Goal: Ask a question: Seek information or help from site administrators or community

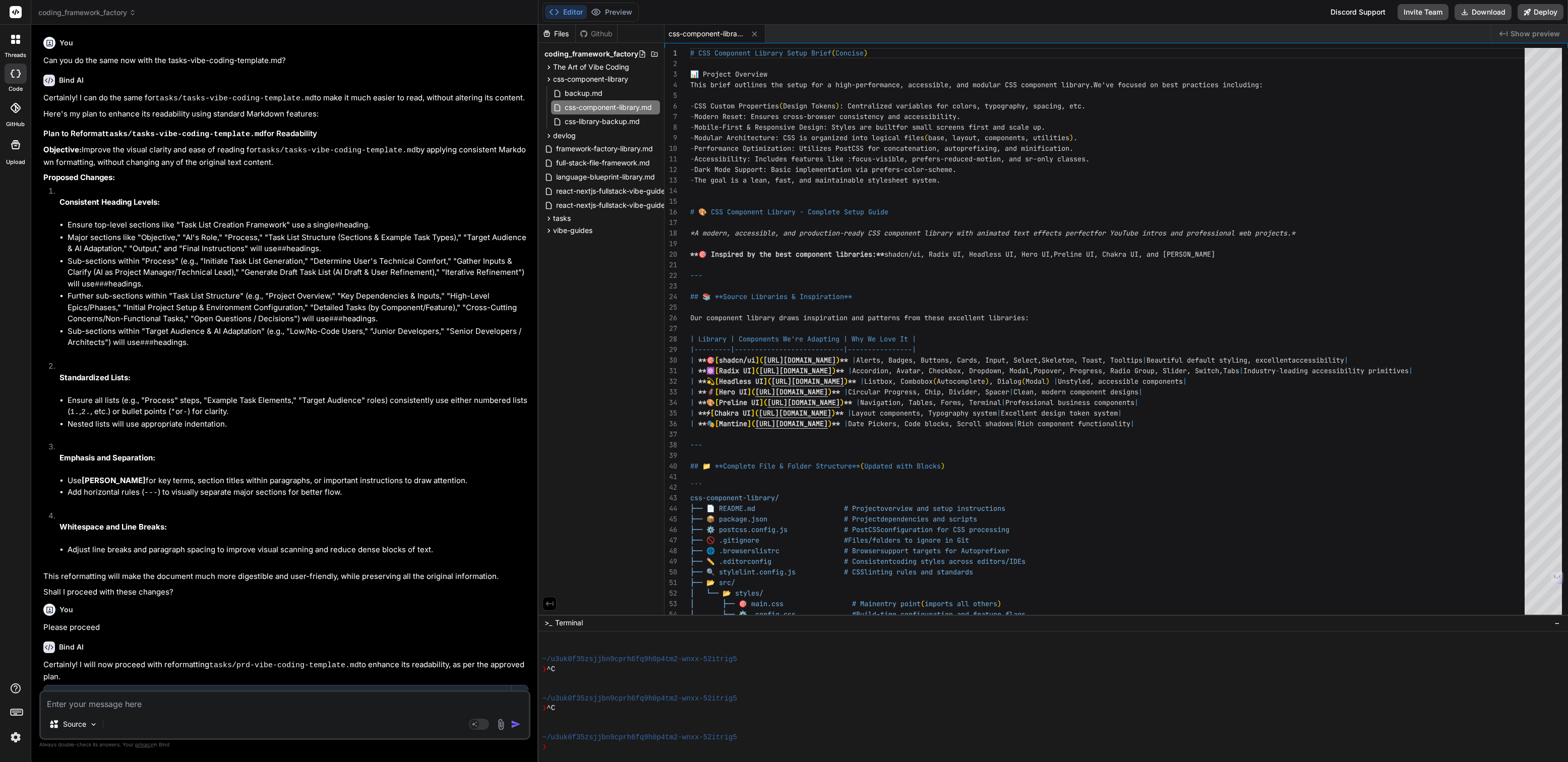
scroll to position [39, 0]
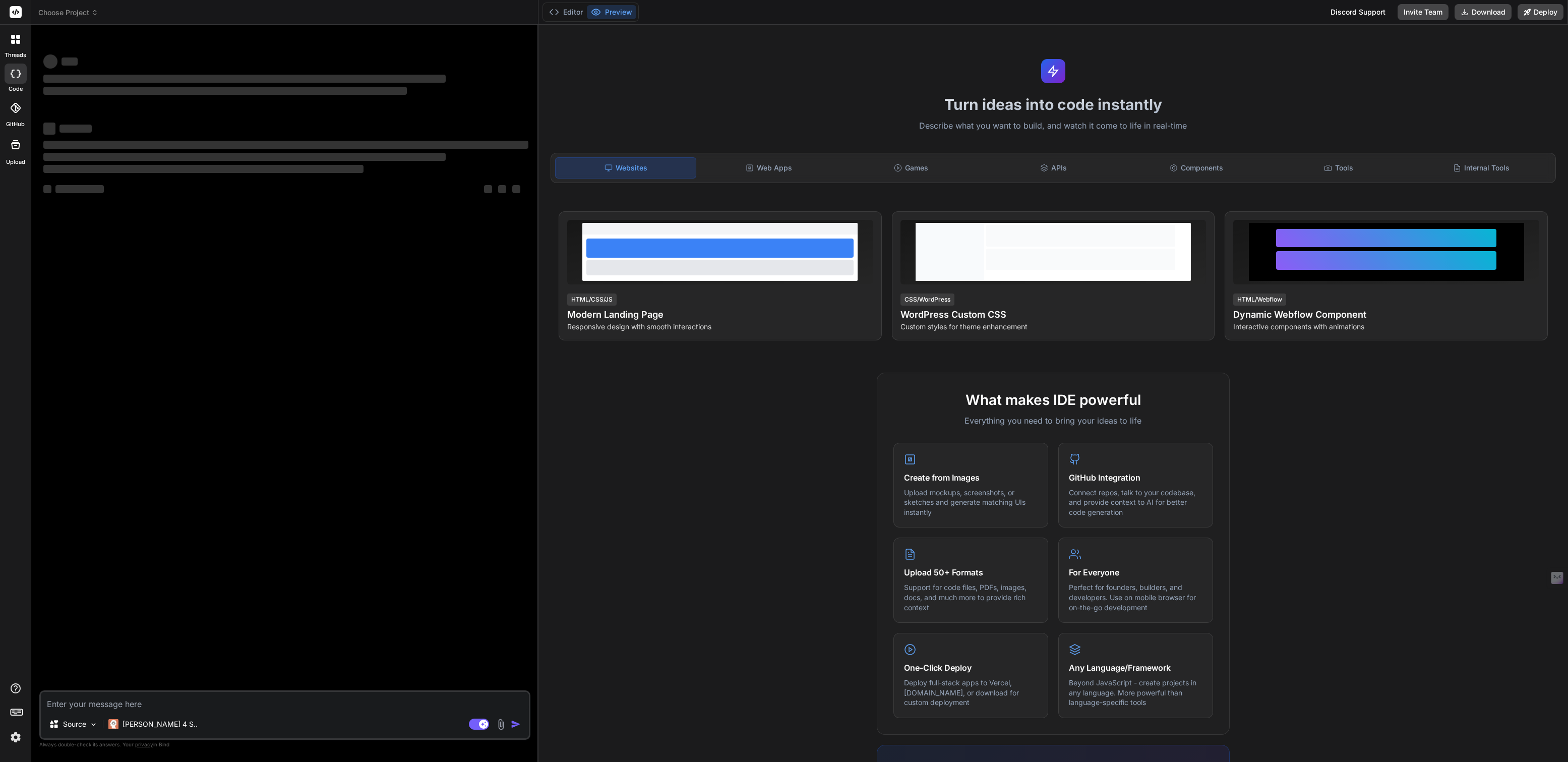
type textarea "x"
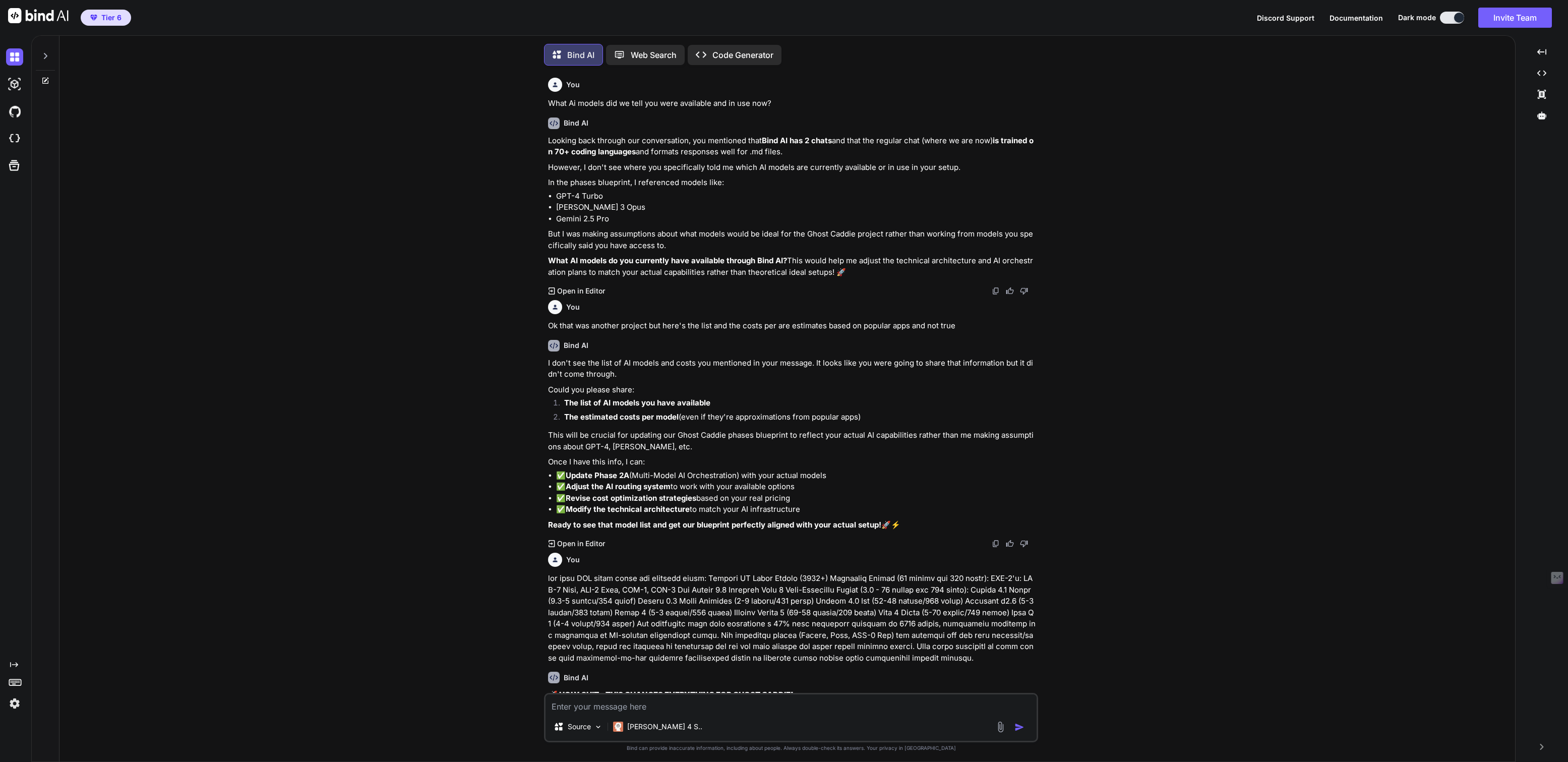
scroll to position [4, 0]
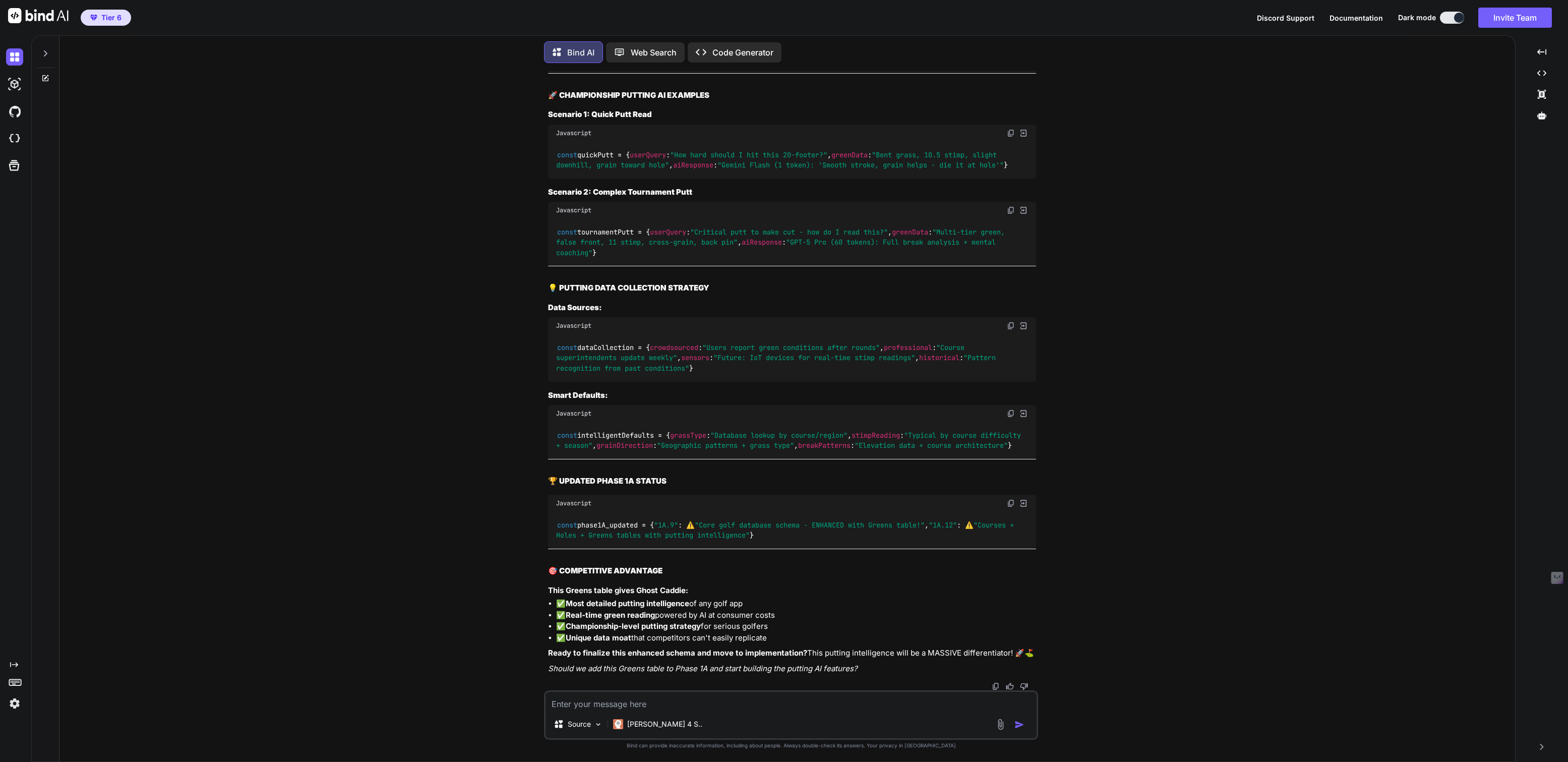
click at [47, 52] on icon at bounding box center [45, 53] width 8 height 8
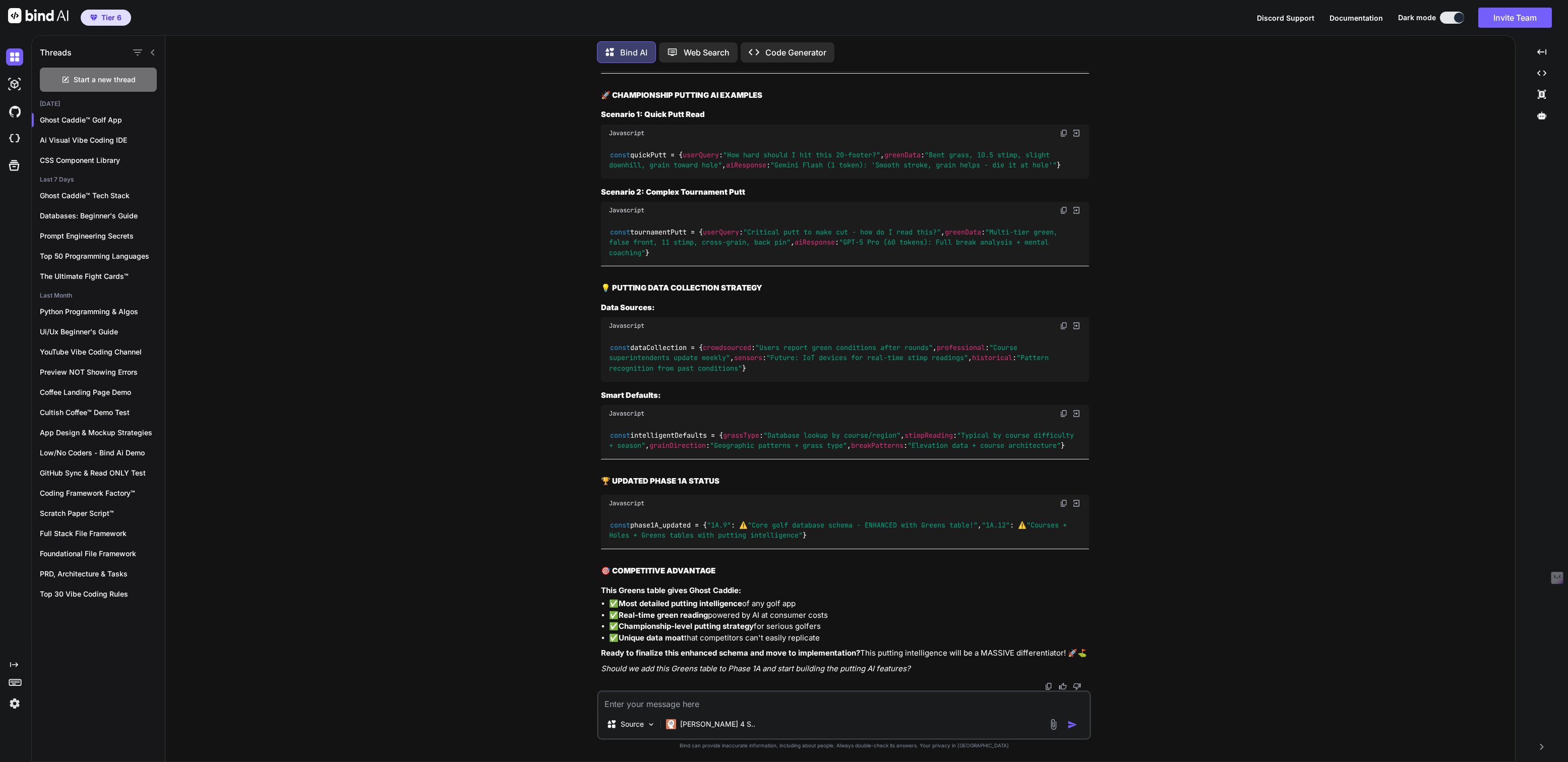
scroll to position [4833, 0]
click at [110, 79] on span "Start a new thread" at bounding box center [104, 79] width 62 height 10
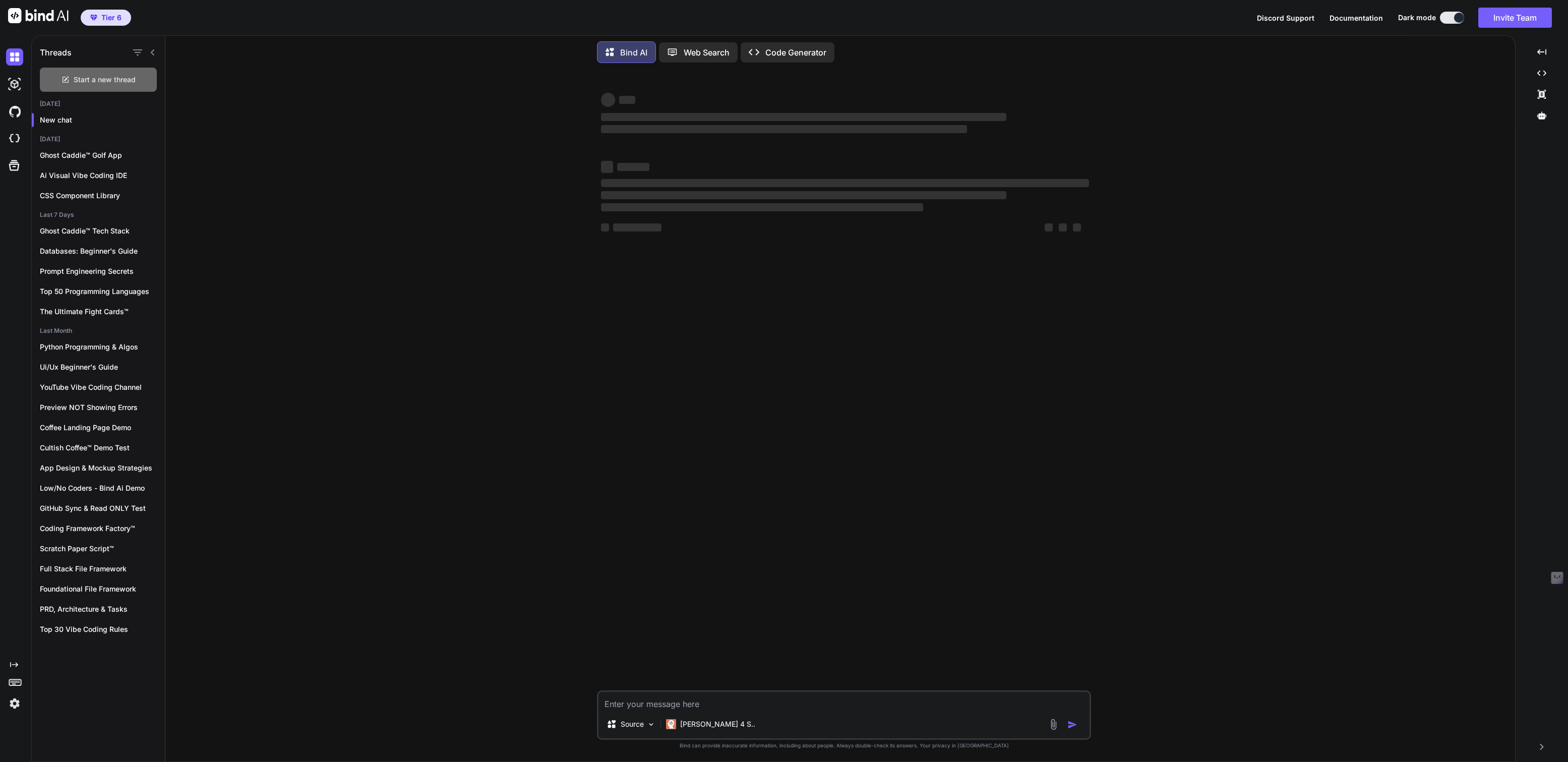
scroll to position [0, 0]
type textarea "x"
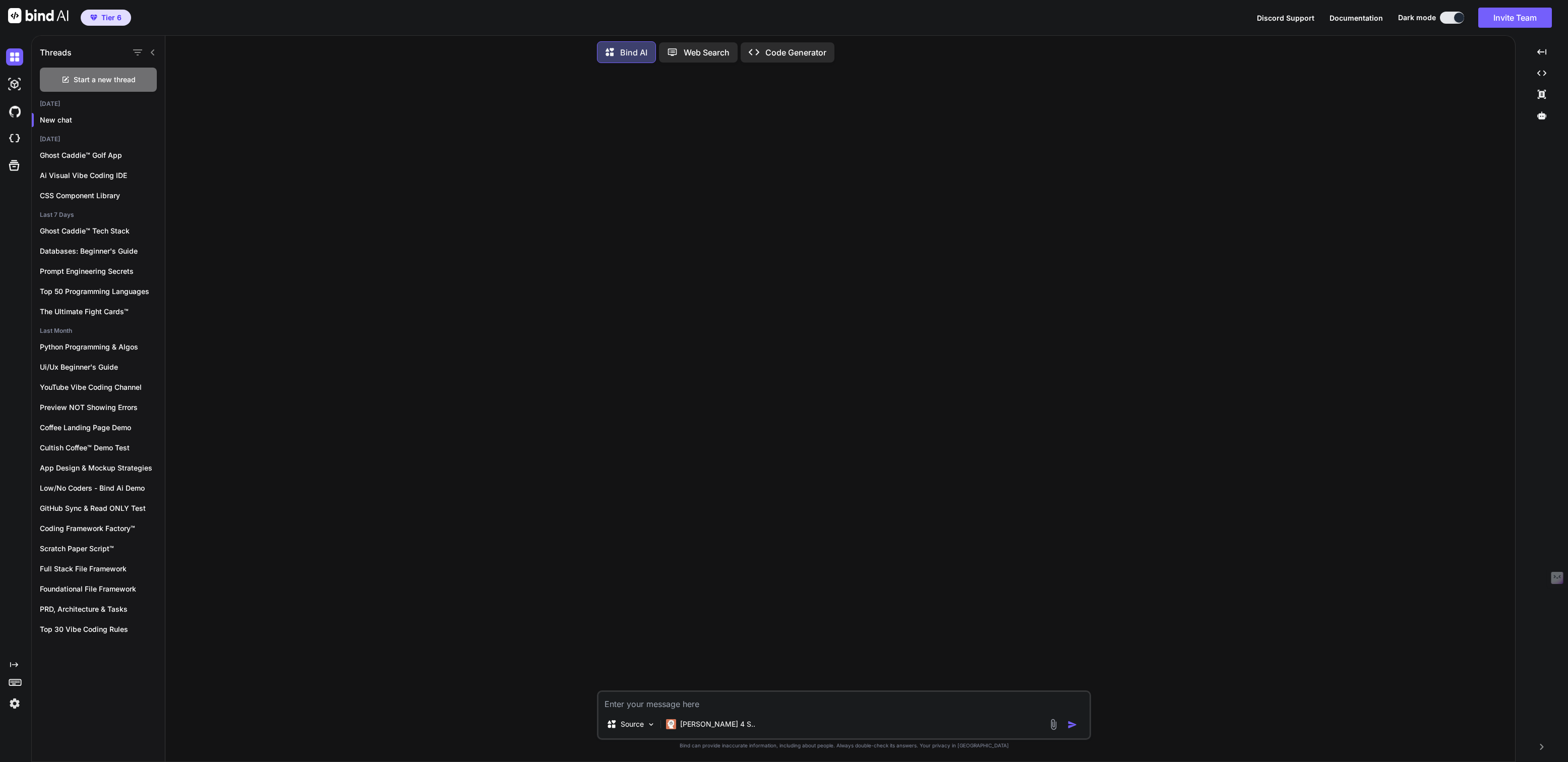
click at [644, 704] on textarea at bounding box center [844, 701] width 491 height 18
type textarea "W"
type textarea "x"
type textarea "We"
type textarea "x"
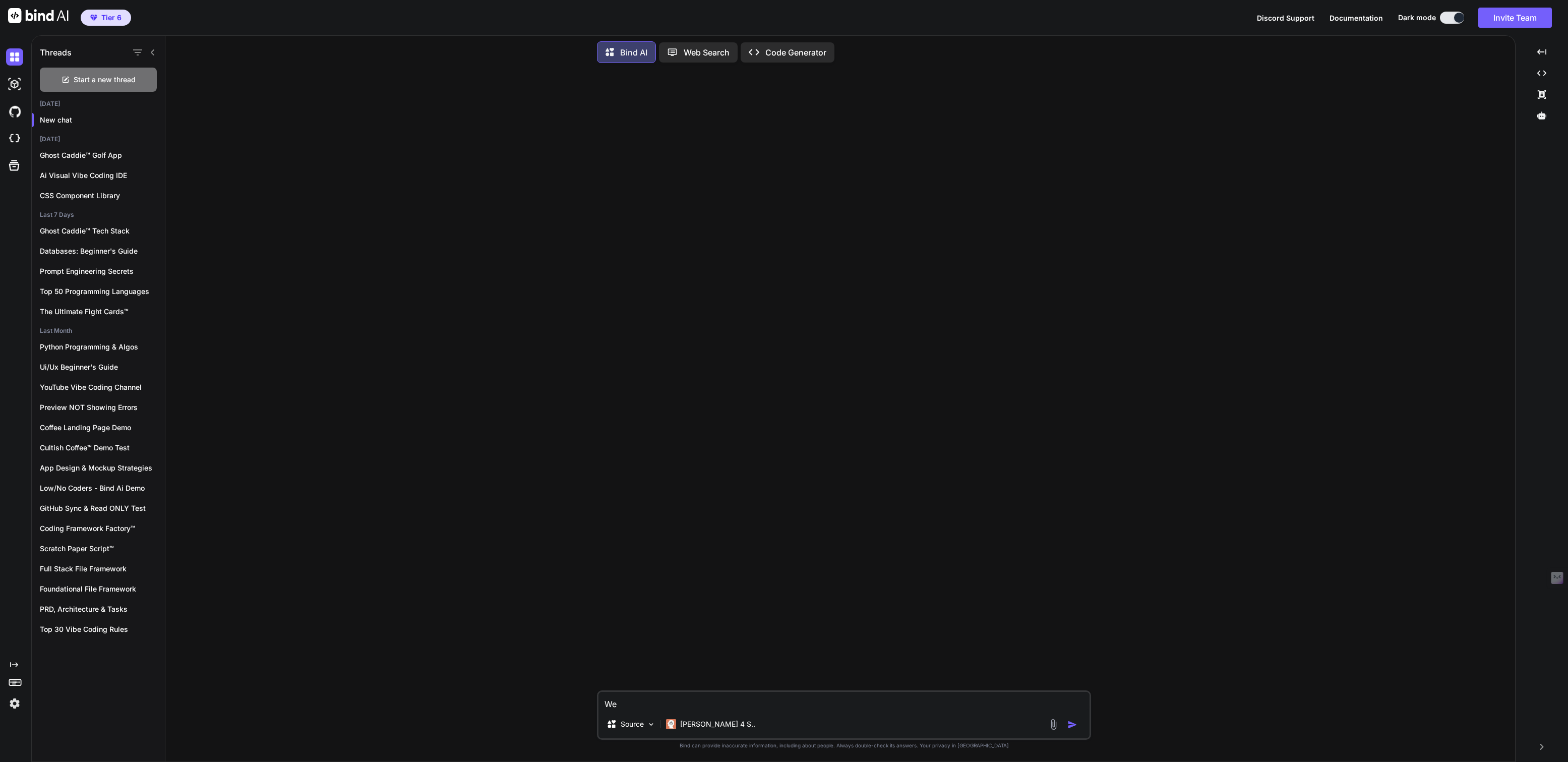
type textarea "We w"
type textarea "x"
type textarea "We wa"
type textarea "x"
type textarea "We wan"
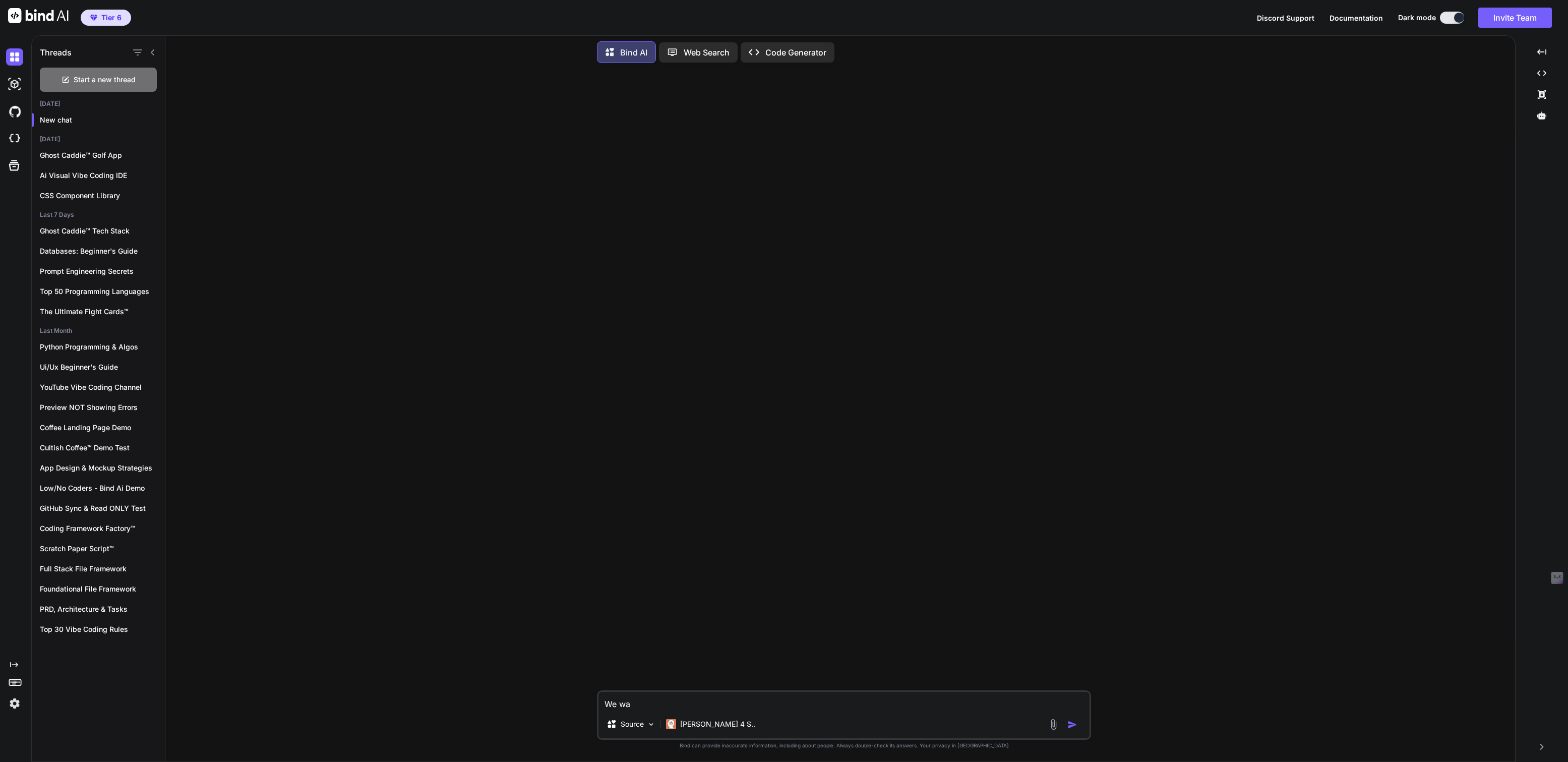
type textarea "x"
type textarea "We want"
type textarea "x"
type textarea "We want"
type textarea "x"
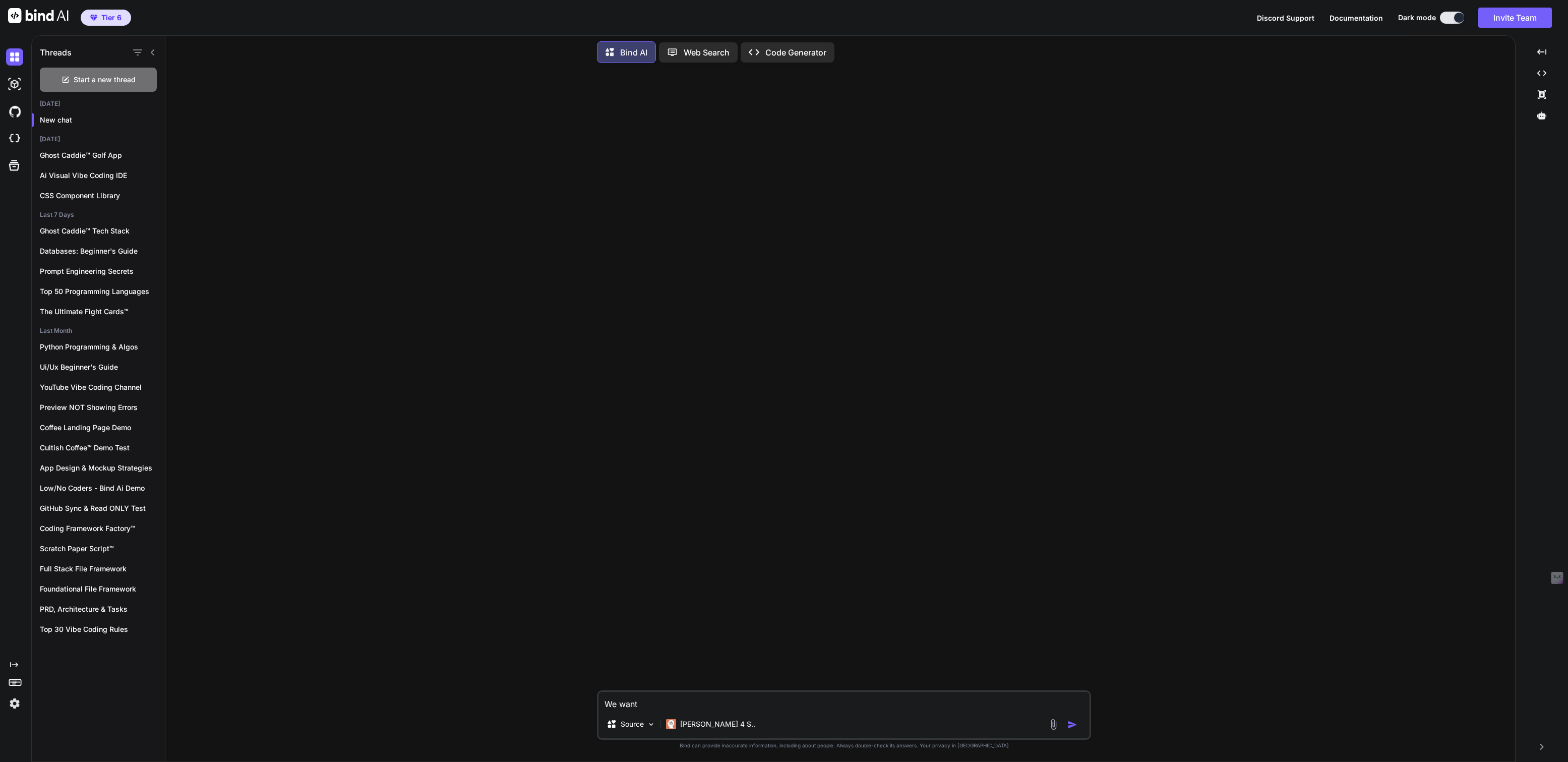
type textarea "We want t"
type textarea "x"
type textarea "We want to"
type textarea "x"
type textarea "We want to"
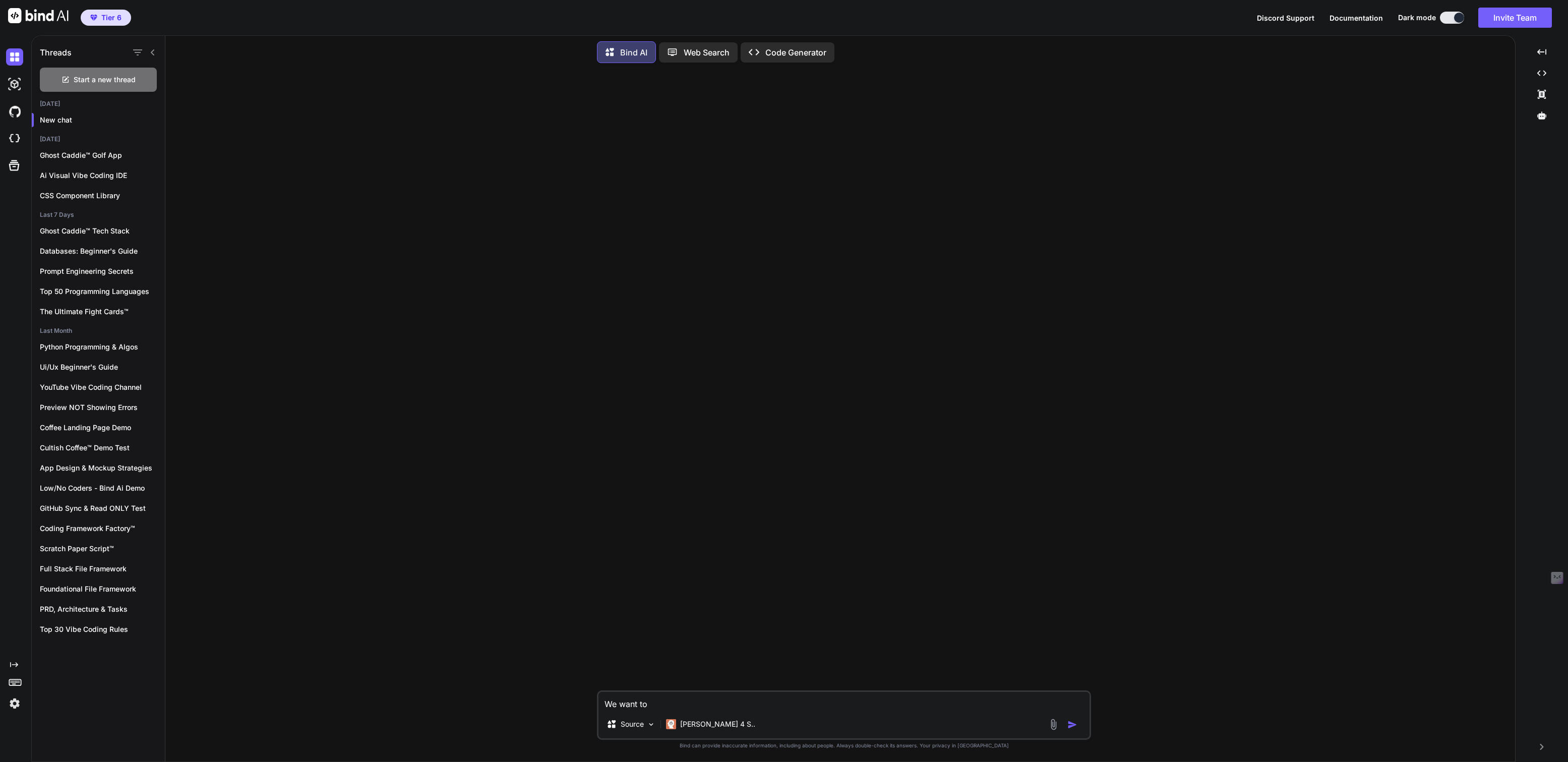
type textarea "x"
type textarea "We want to l"
type textarea "x"
type textarea "We want to le"
type textarea "x"
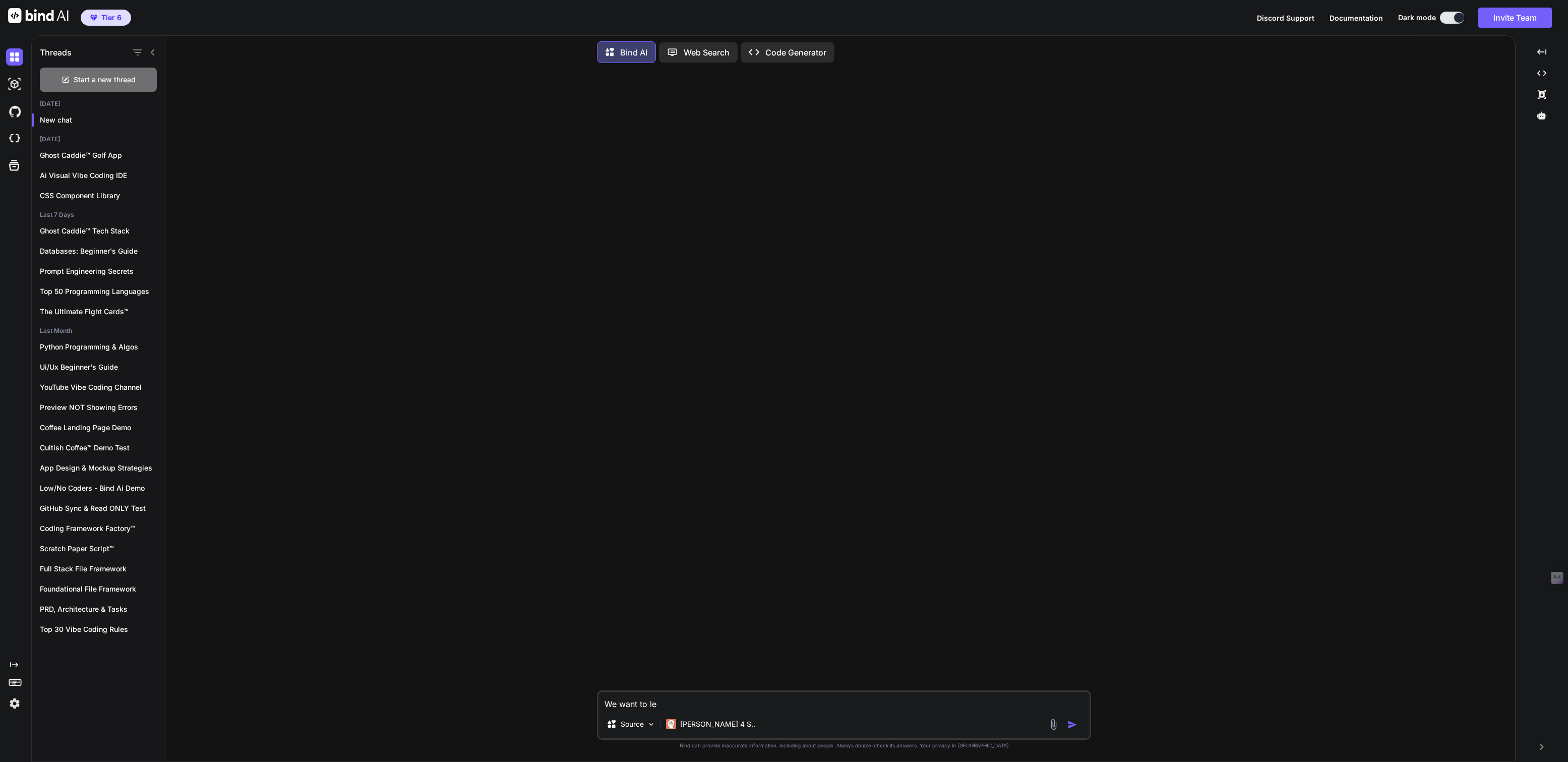
type textarea "We want to lea"
type textarea "x"
type textarea "We want to [PERSON_NAME]"
type textarea "x"
type textarea "We want to learn"
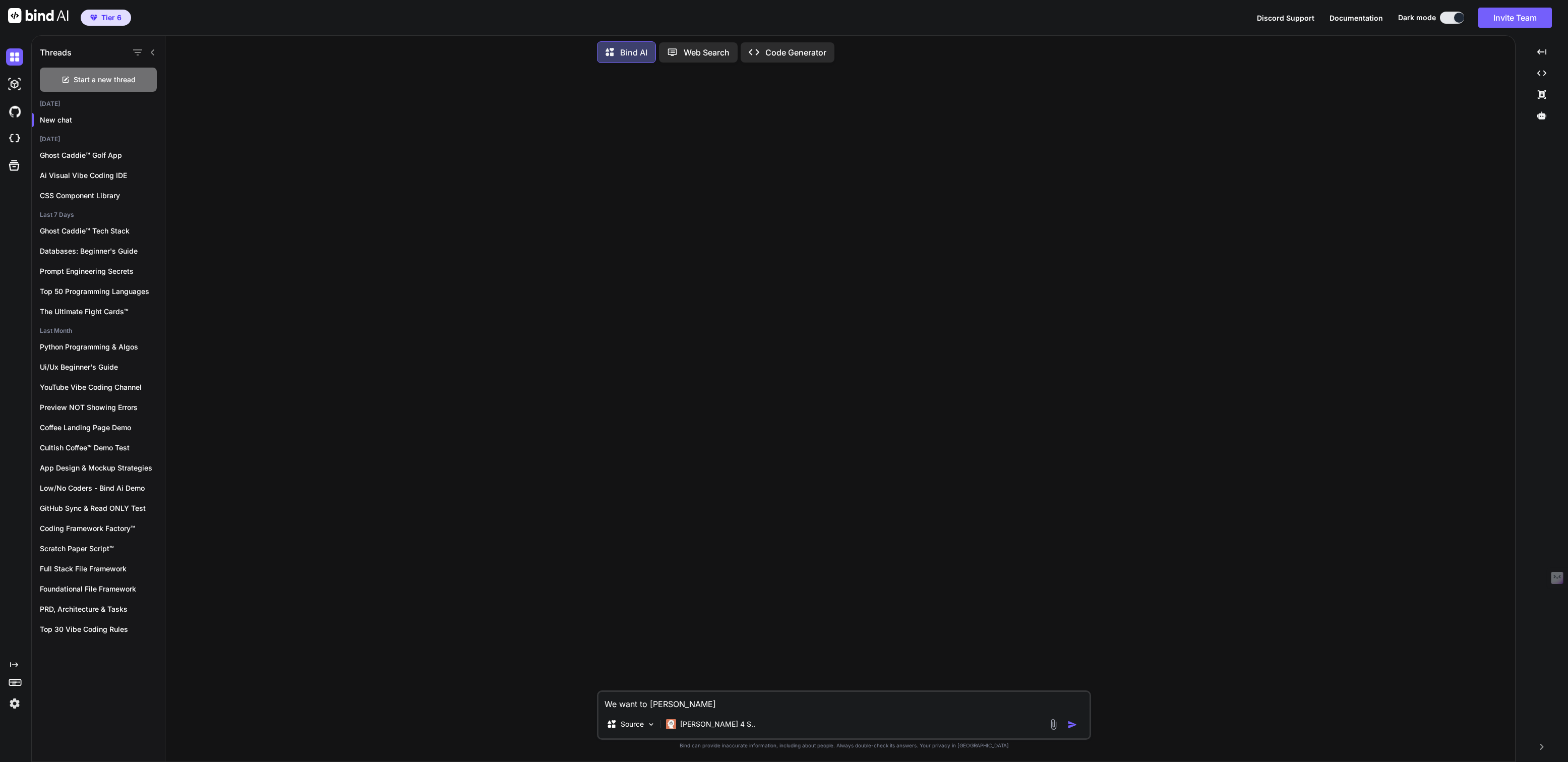
type textarea "x"
type textarea "We want to learn"
type textarea "x"
type textarea "We want to learn m"
type textarea "x"
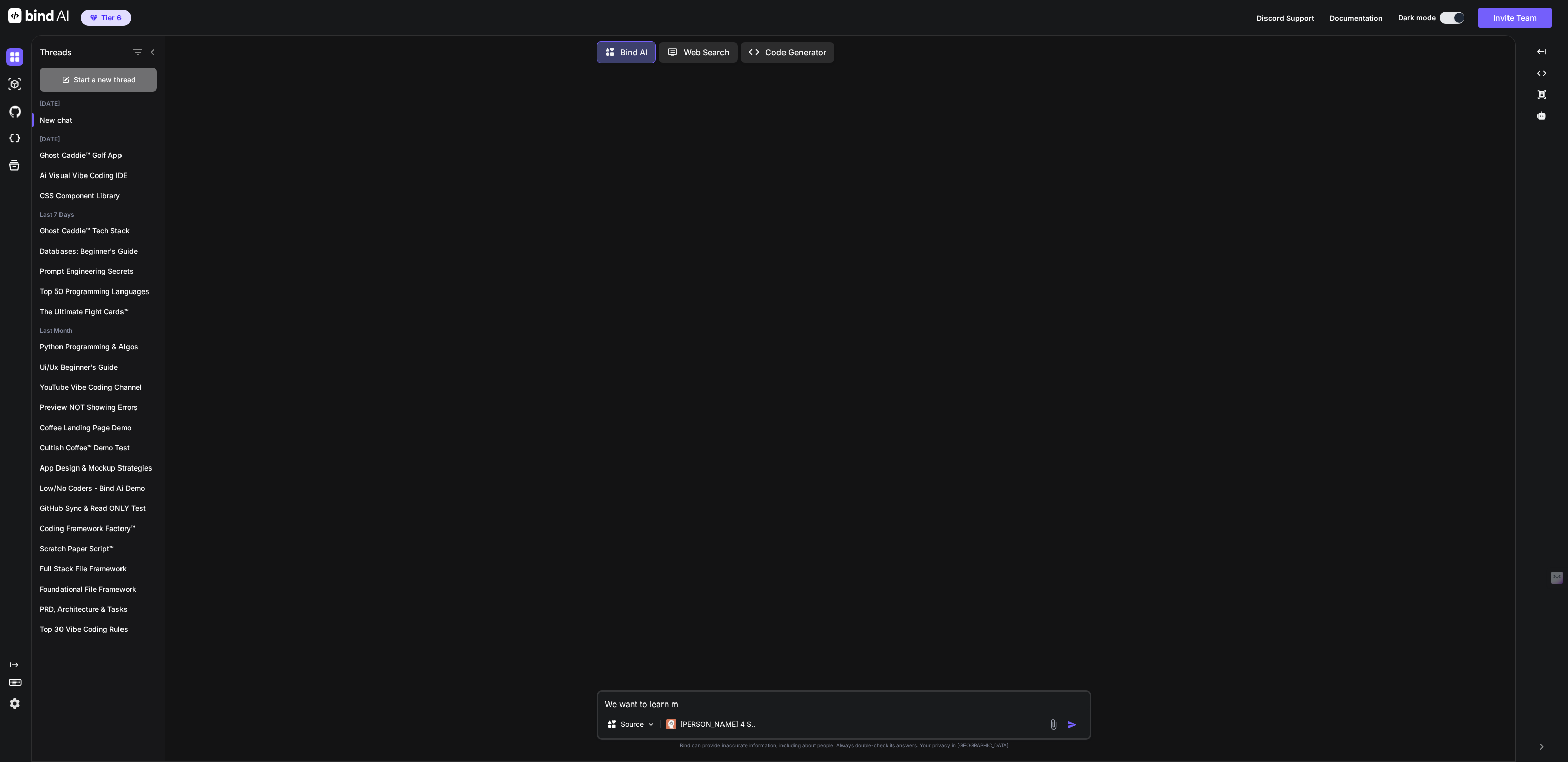
type textarea "We want to learn mo"
type textarea "x"
type textarea "We want to learn mor"
type textarea "x"
type textarea "We want to learn more"
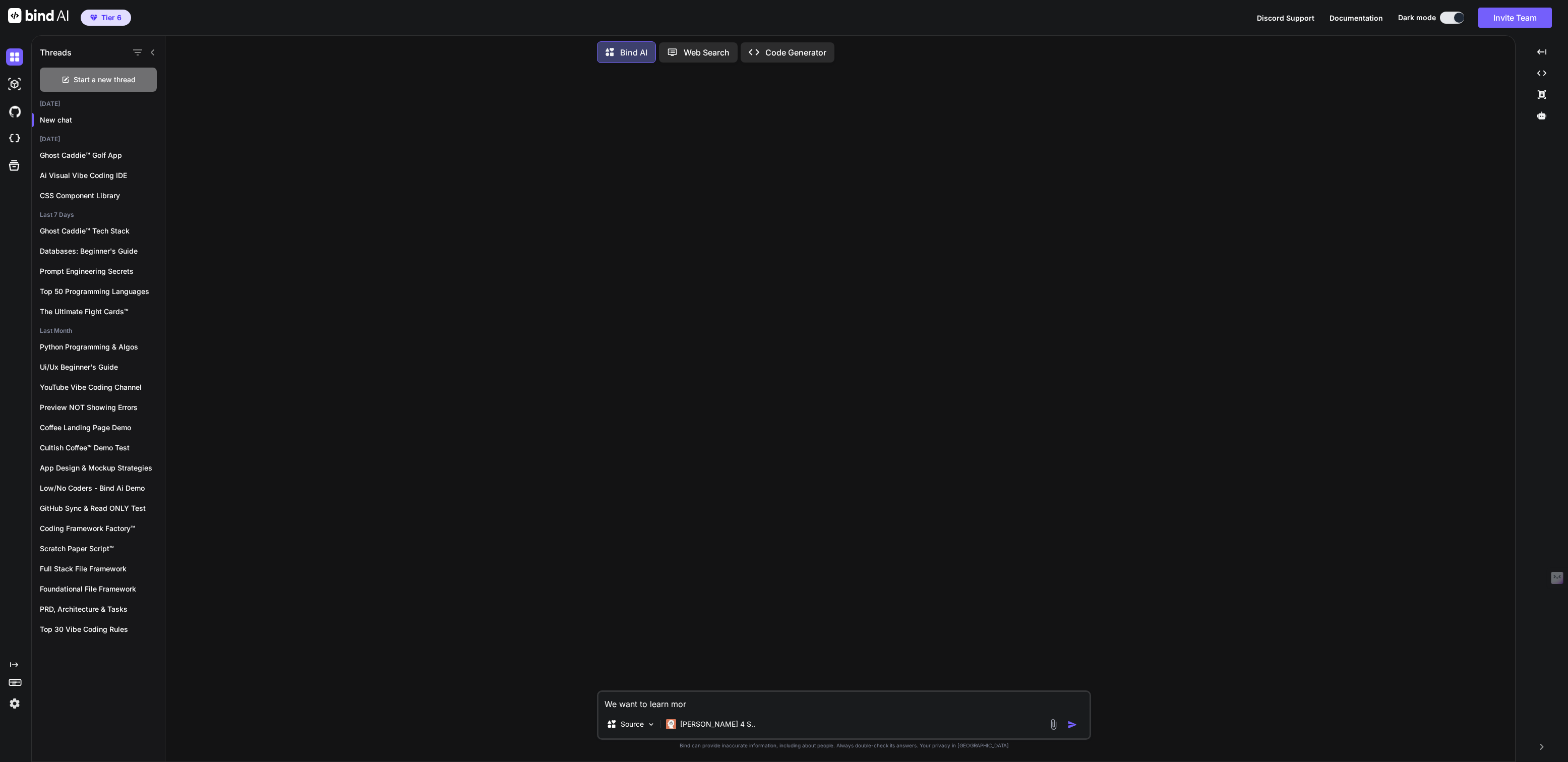
type textarea "x"
type textarea "We want to learn more"
type textarea "x"
type textarea "We want to learn more a"
type textarea "x"
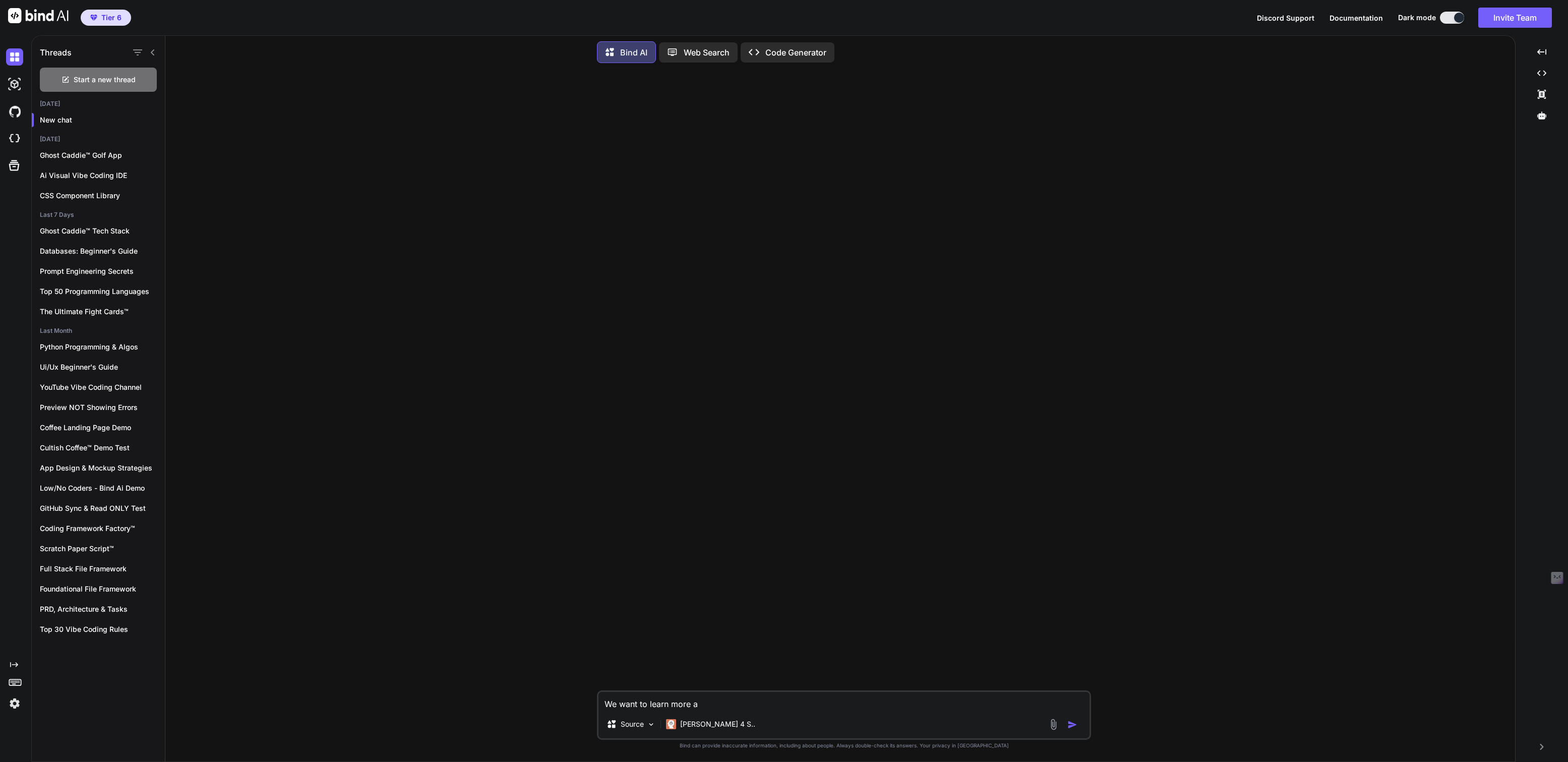
type textarea "We want to learn more ab"
type textarea "x"
type textarea "We want to learn more abo"
type textarea "x"
type textarea "We want to learn more abou"
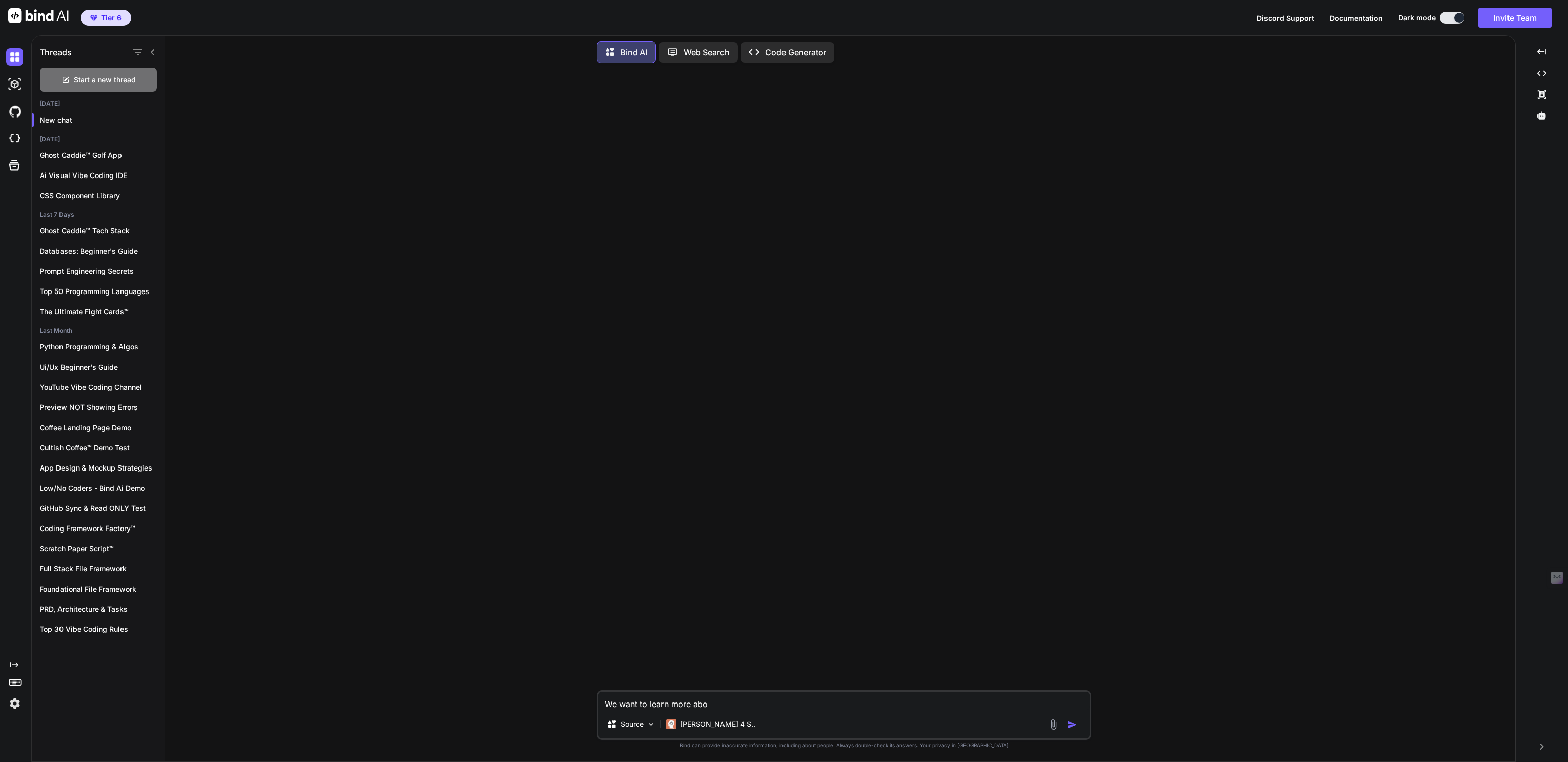
type textarea "x"
type textarea "We want to learn more about"
type textarea "x"
type textarea "We want to learn more about"
type textarea "x"
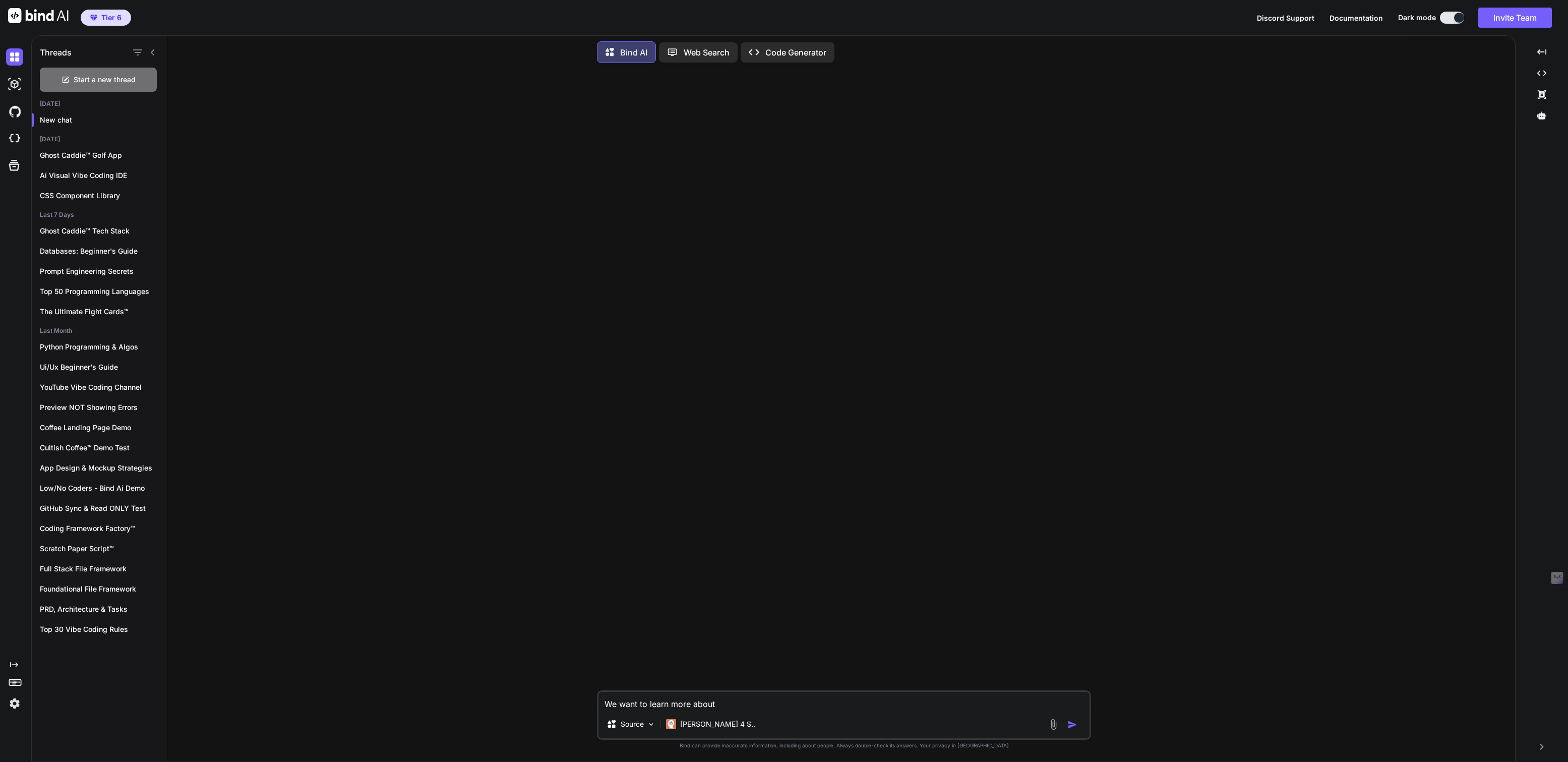
type textarea "We want to learn more about t"
type textarea "x"
type textarea "We want to learn more about th"
type textarea "x"
type textarea "We want to learn more about the"
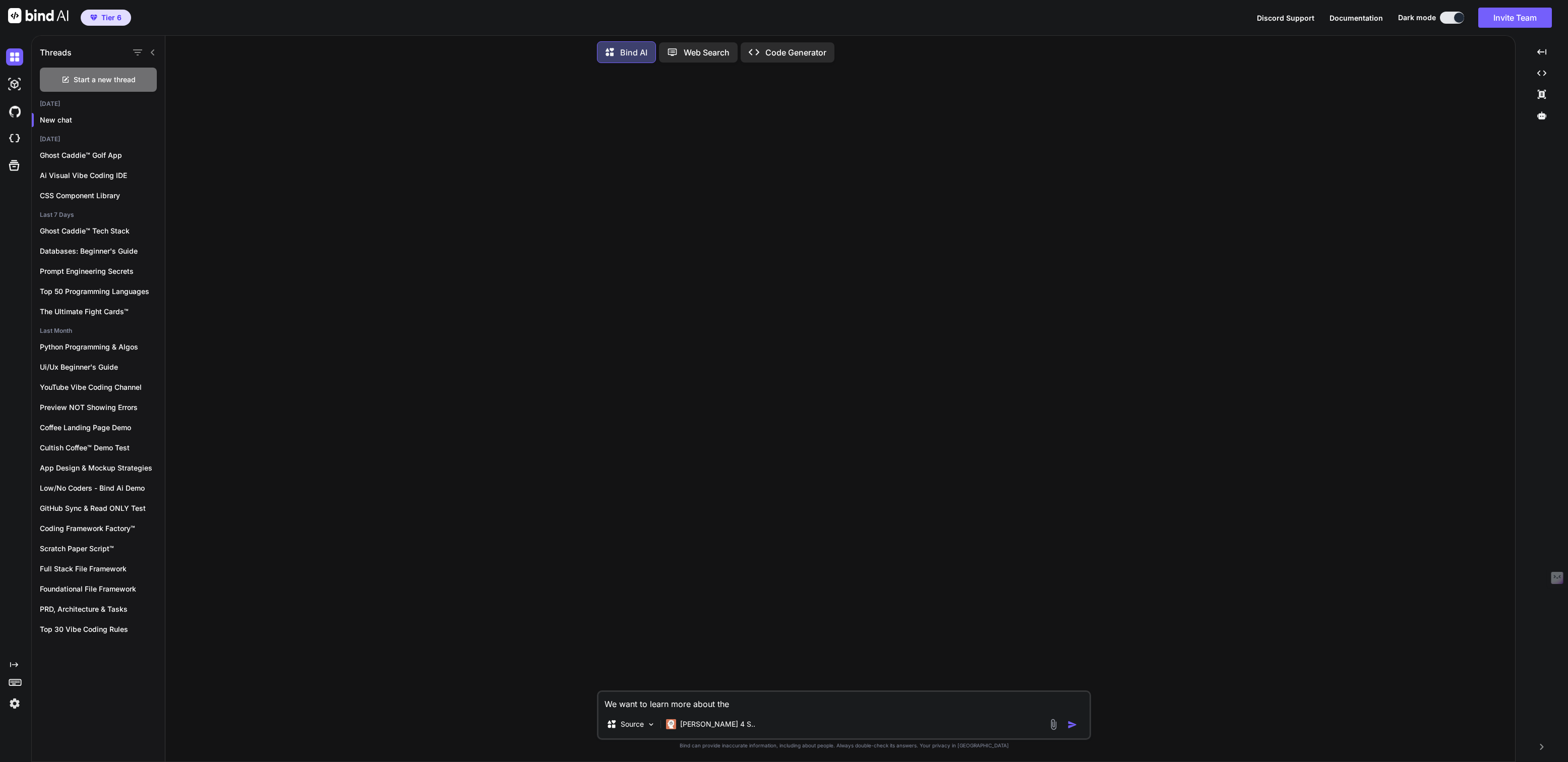
type textarea "x"
type textarea "We want to learn more about the"
type textarea "x"
type textarea "We want to learn more about the k"
type textarea "x"
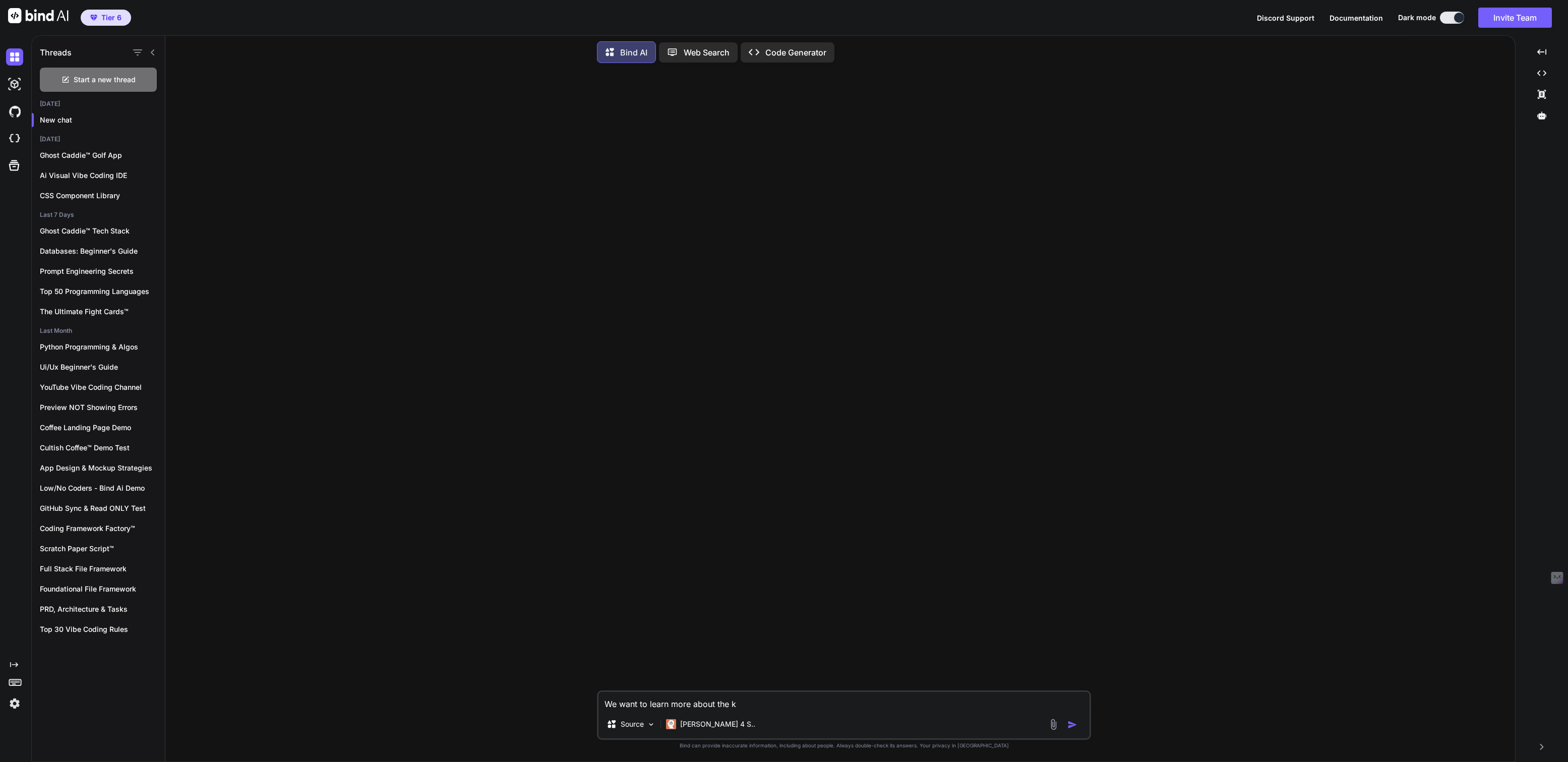
type textarea "We want to learn more about the ki"
type textarea "x"
type textarea "We want to learn more about the kin"
type textarea "x"
type textarea "We want to learn more about the kind"
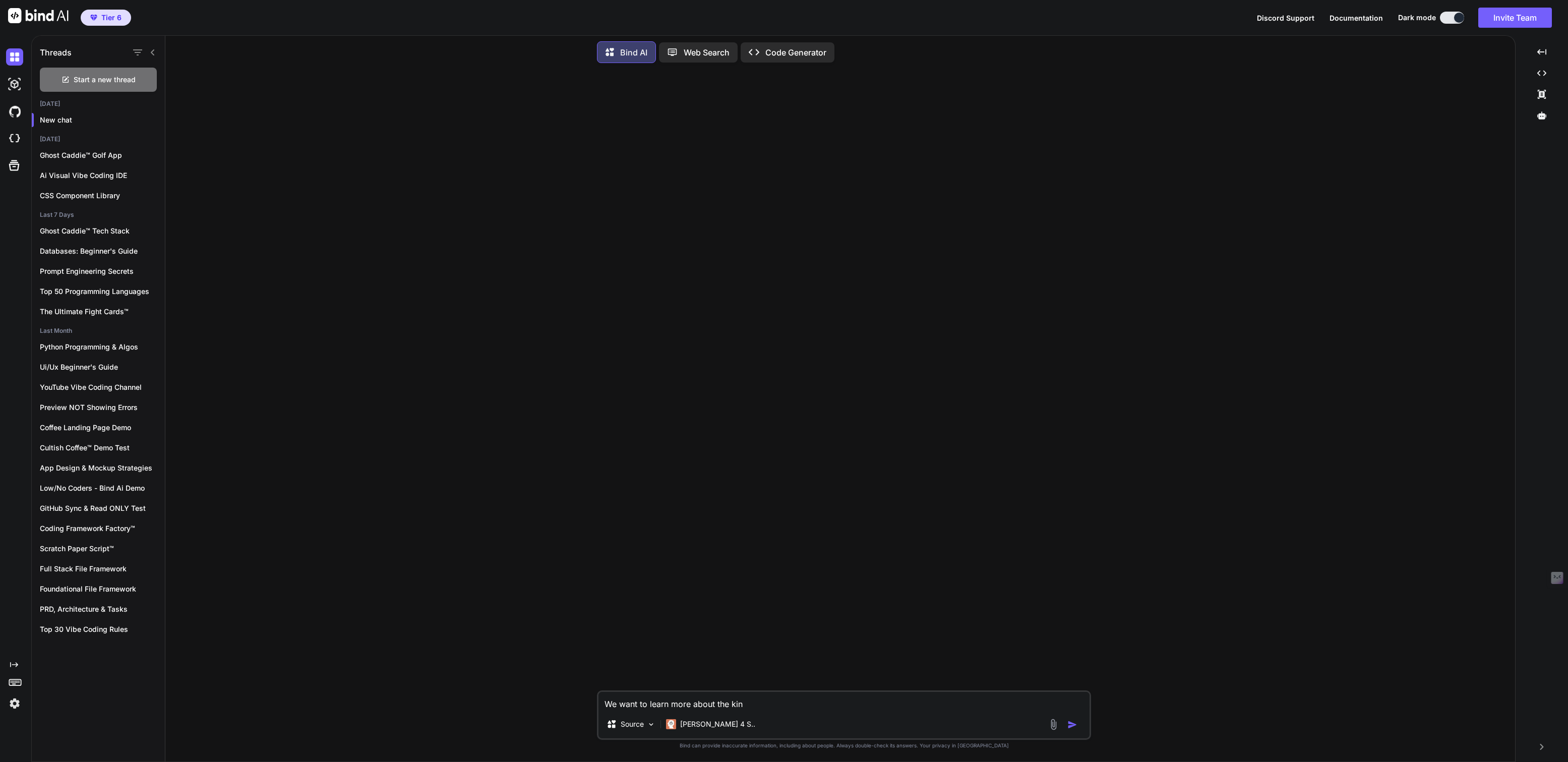
type textarea "x"
type textarea "We want to learn more about the kinds"
type textarea "x"
type textarea "We want to learn more about the kinds"
type textarea "x"
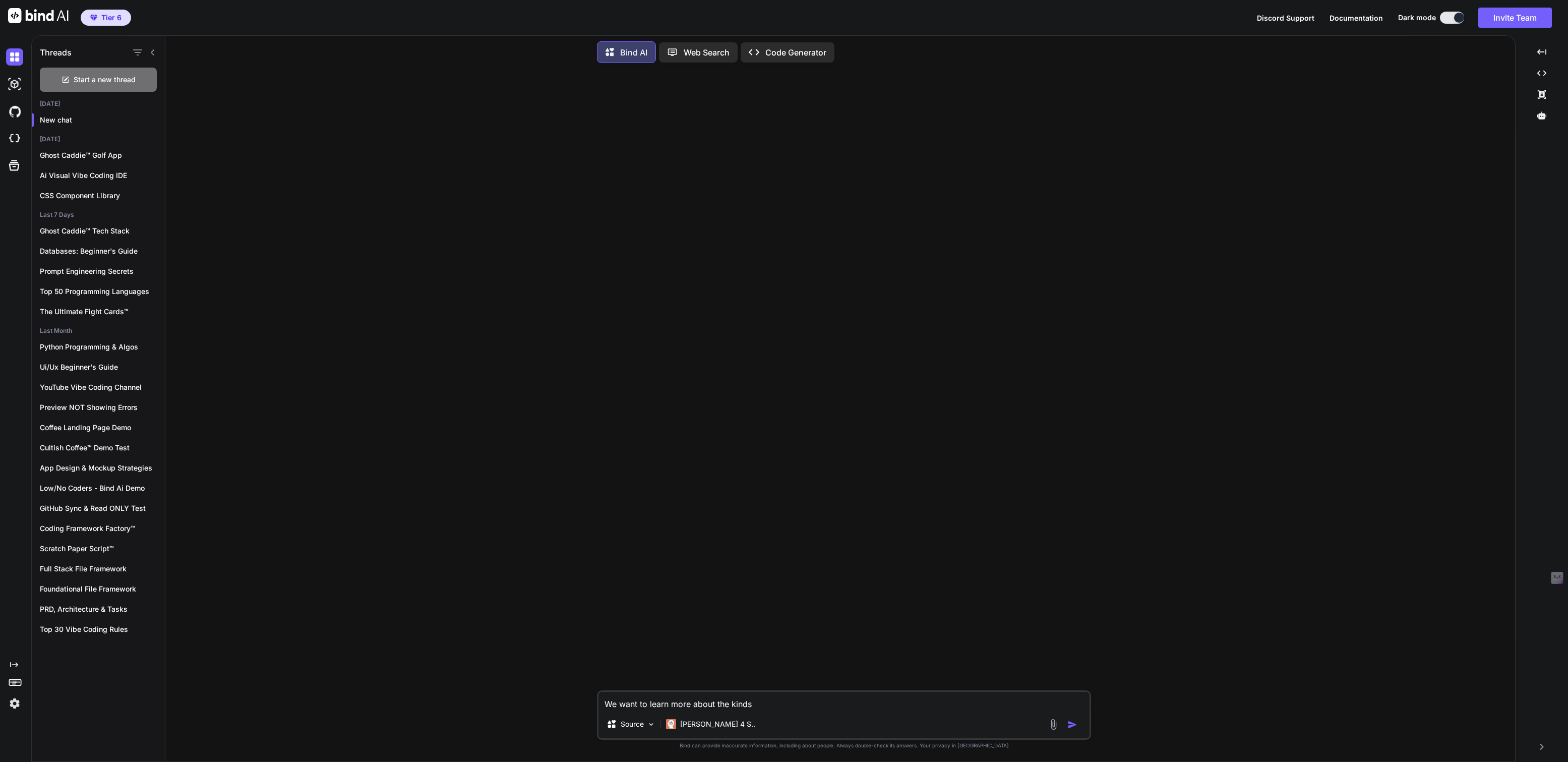
type textarea "We want to learn more about the kinds o"
type textarea "x"
type textarea "We want to learn more about the kinds of"
type textarea "x"
type textarea "We want to learn more about the kinds of"
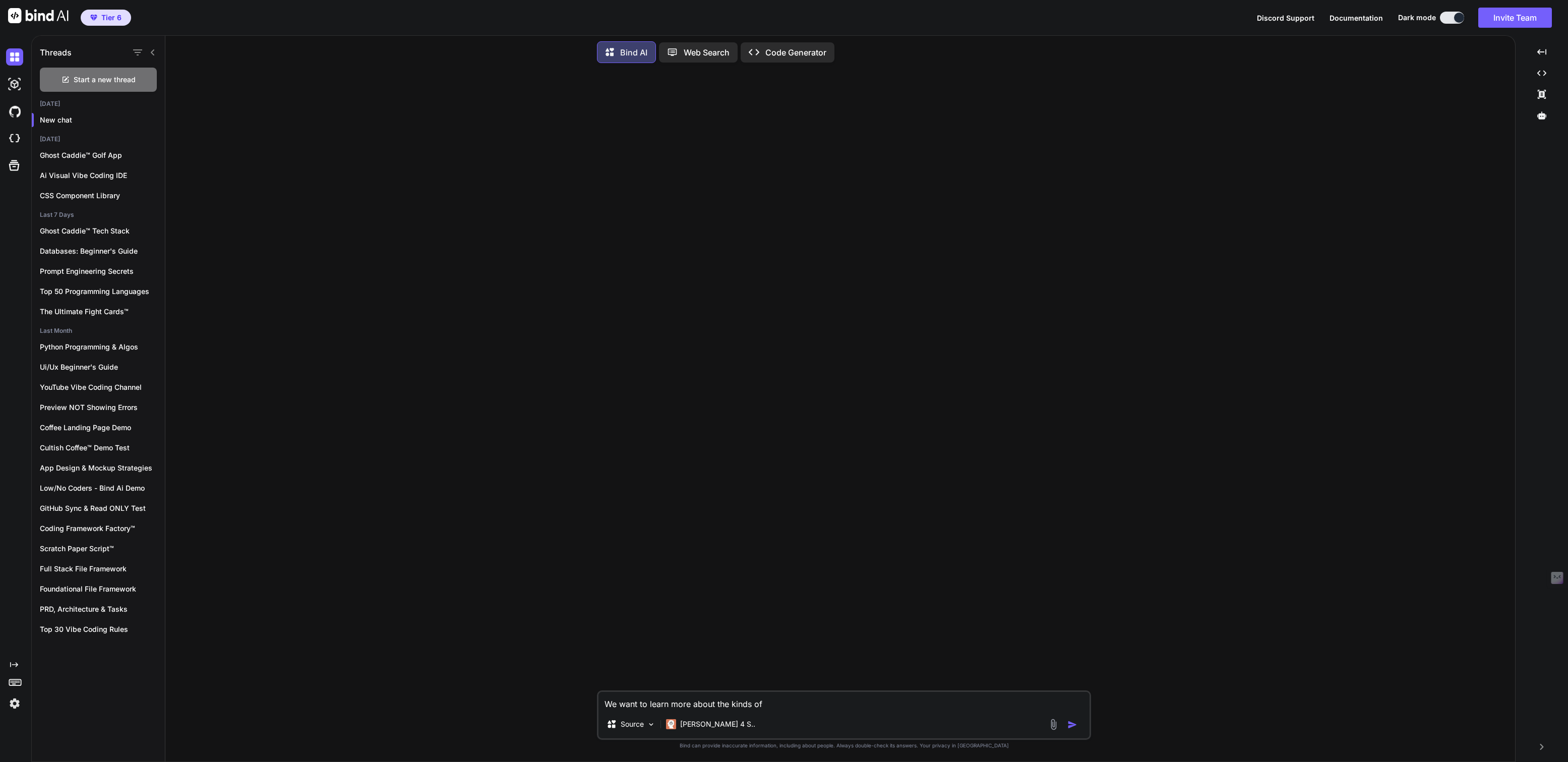
type textarea "x"
type textarea "We want to learn more about the kinds of s"
type textarea "x"
type textarea "We want to learn more about the kinds of se"
type textarea "x"
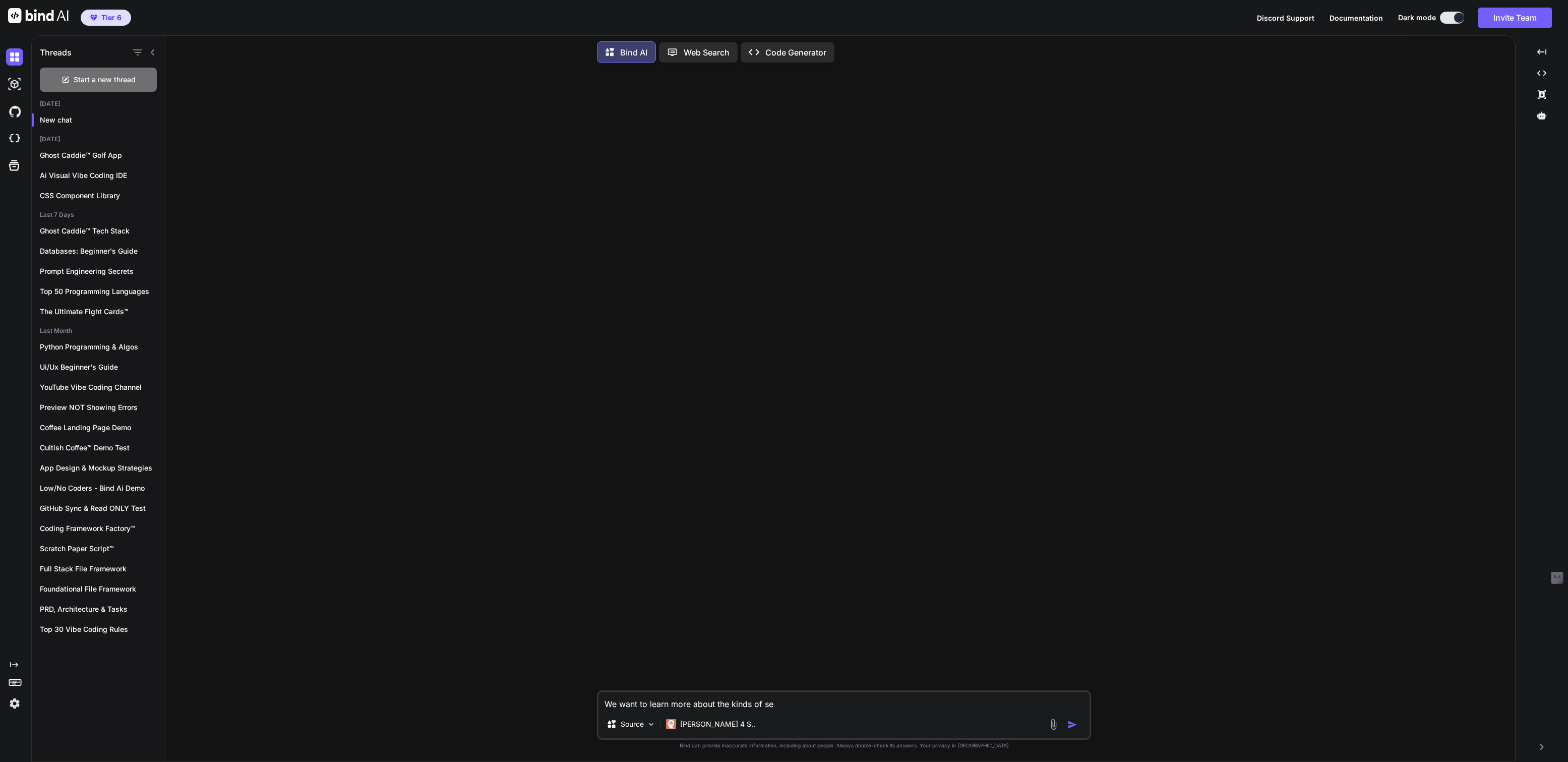
type textarea "We want to learn more about the kinds of sec"
type textarea "x"
type textarea "We want to learn more about the kinds of secu"
type textarea "x"
type textarea "We want to learn more about the kinds of secur"
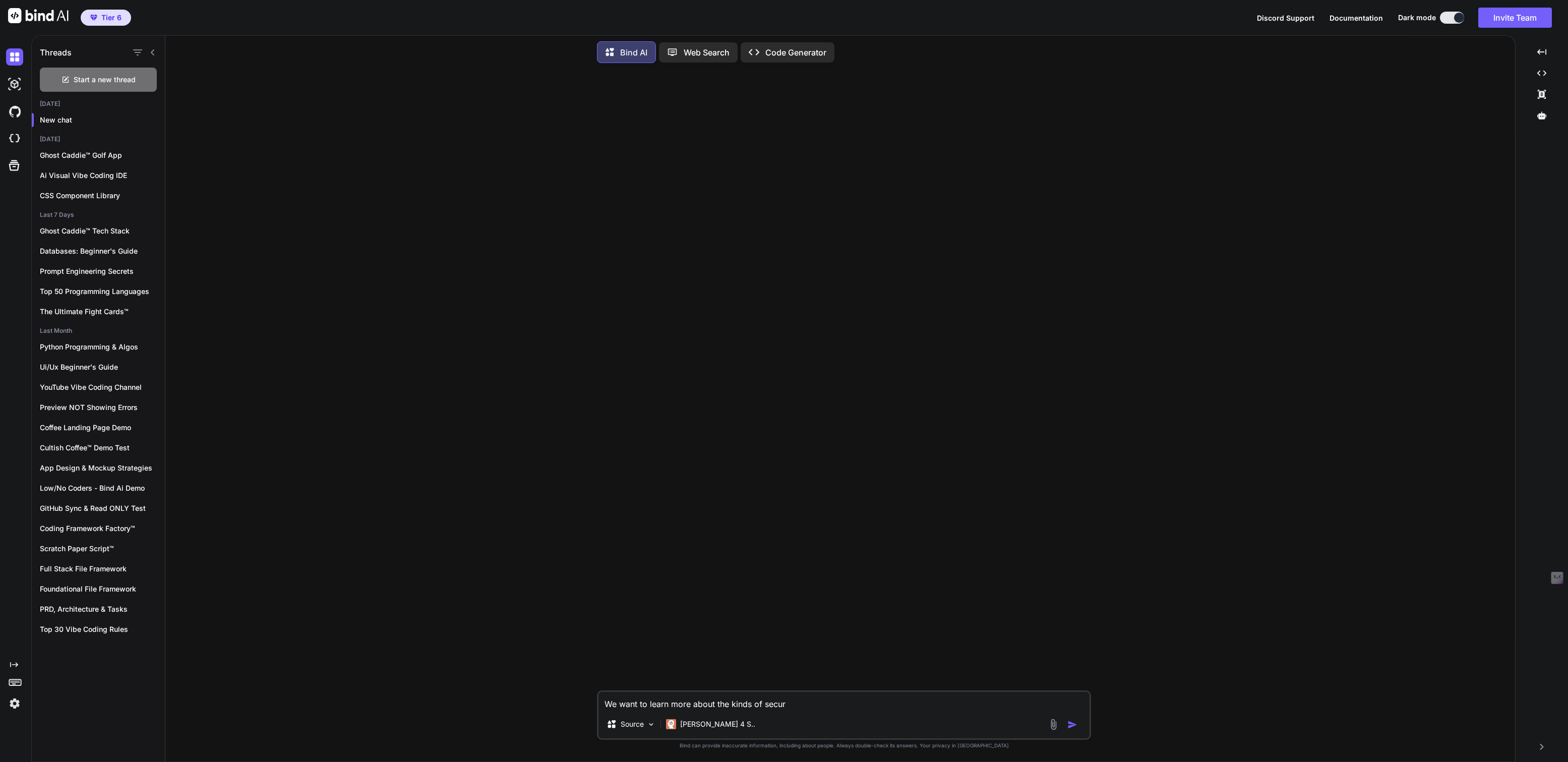
type textarea "x"
type textarea "We want to learn more about the kinds of securi"
type textarea "x"
type textarea "We want to learn more about the kinds of securit"
type textarea "x"
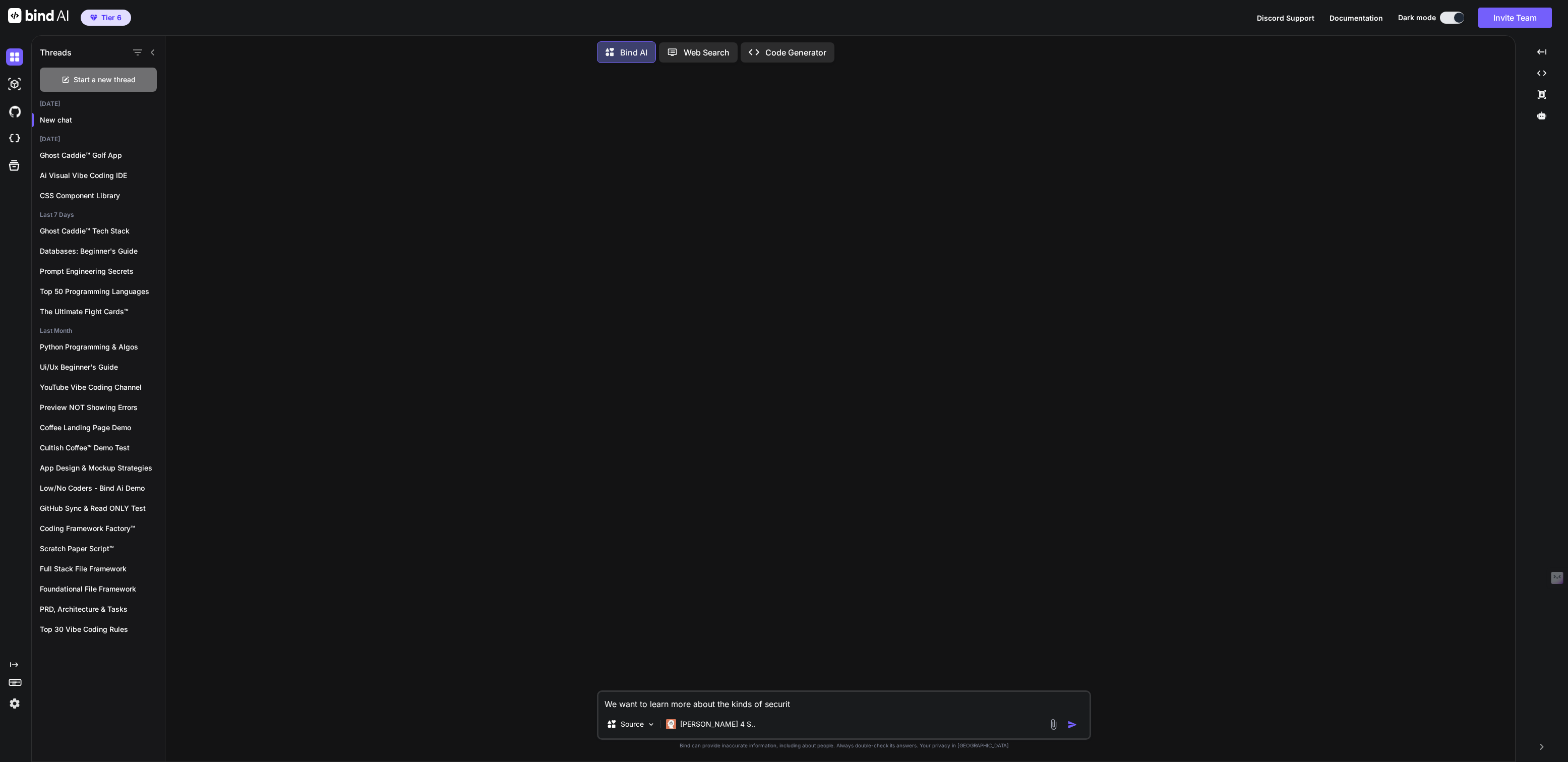
type textarea "We want to learn more about the kinds of security"
type textarea "x"
type textarea "We want to learn more about the kinds of security"
type textarea "x"
type textarea "We want to learn more about the kinds of security c"
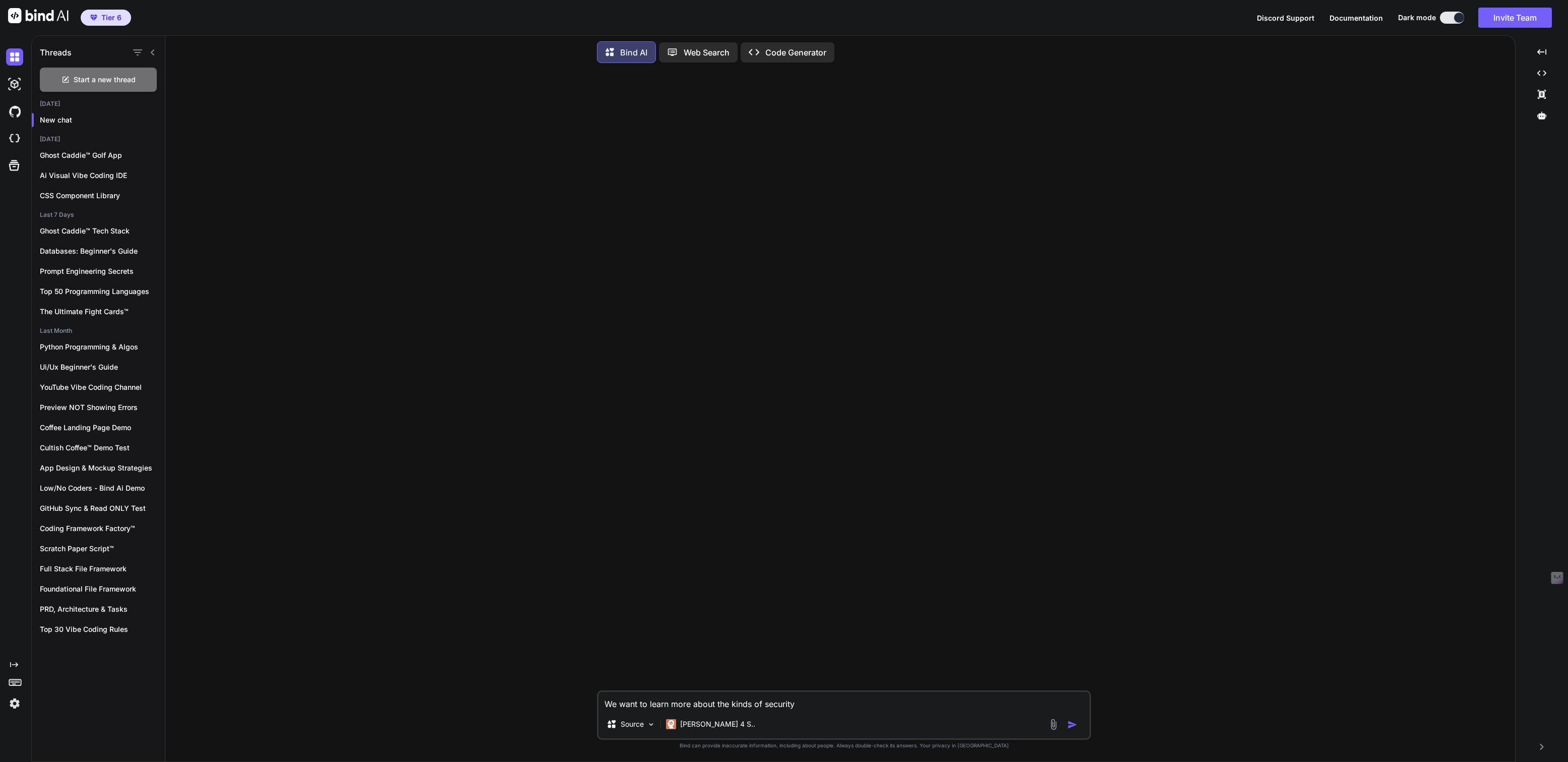
type textarea "x"
type textarea "We want to learn more about the kinds of security ch"
type textarea "x"
type textarea "We want to learn more about the kinds of security che"
type textarea "x"
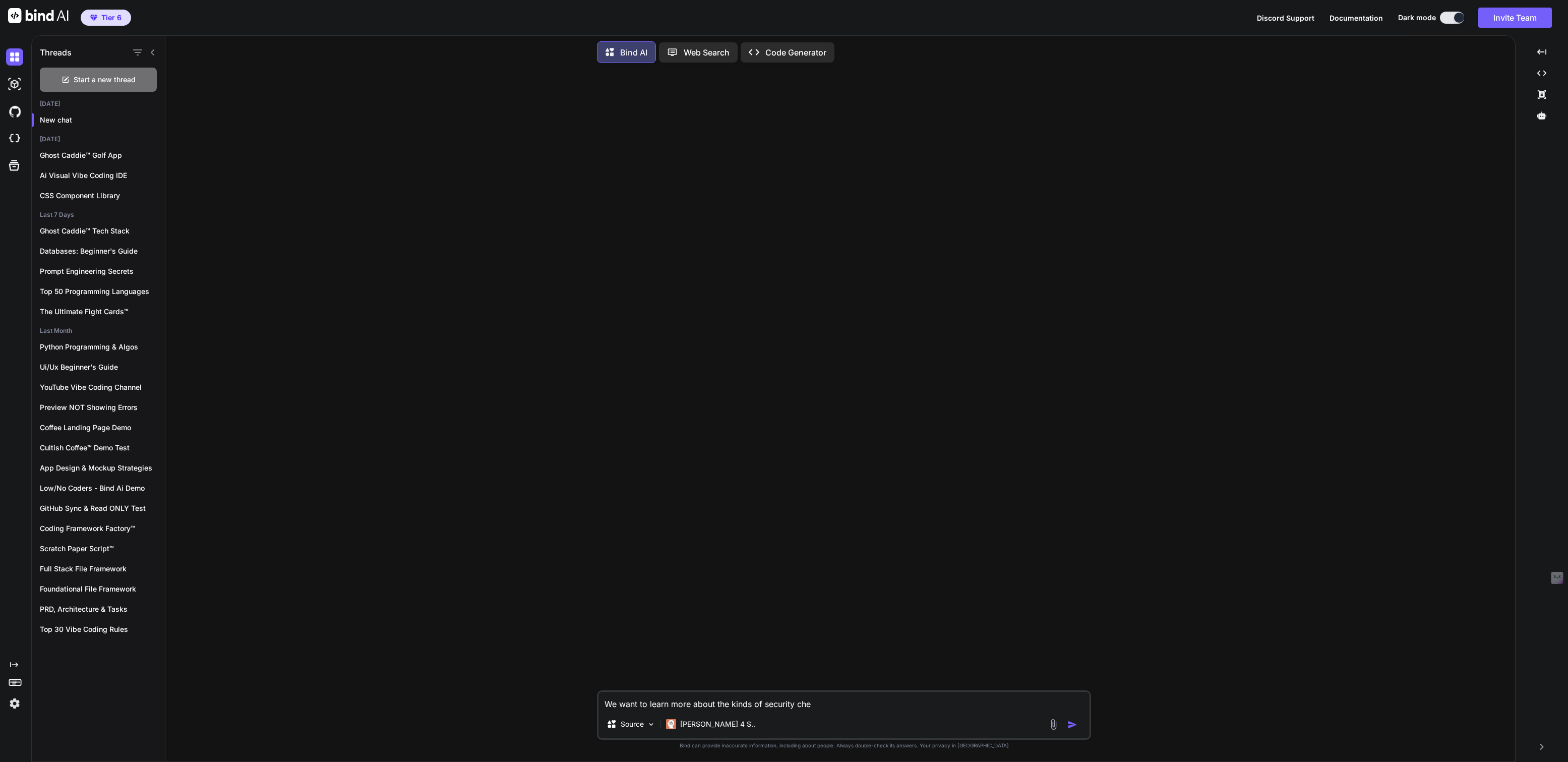
type textarea "We want to learn more about the kinds of security ches"
type textarea "x"
type textarea "We want to learn more about the kinds of security chesk"
type textarea "x"
type textarea "We want to learn more about the kinds of security ches"
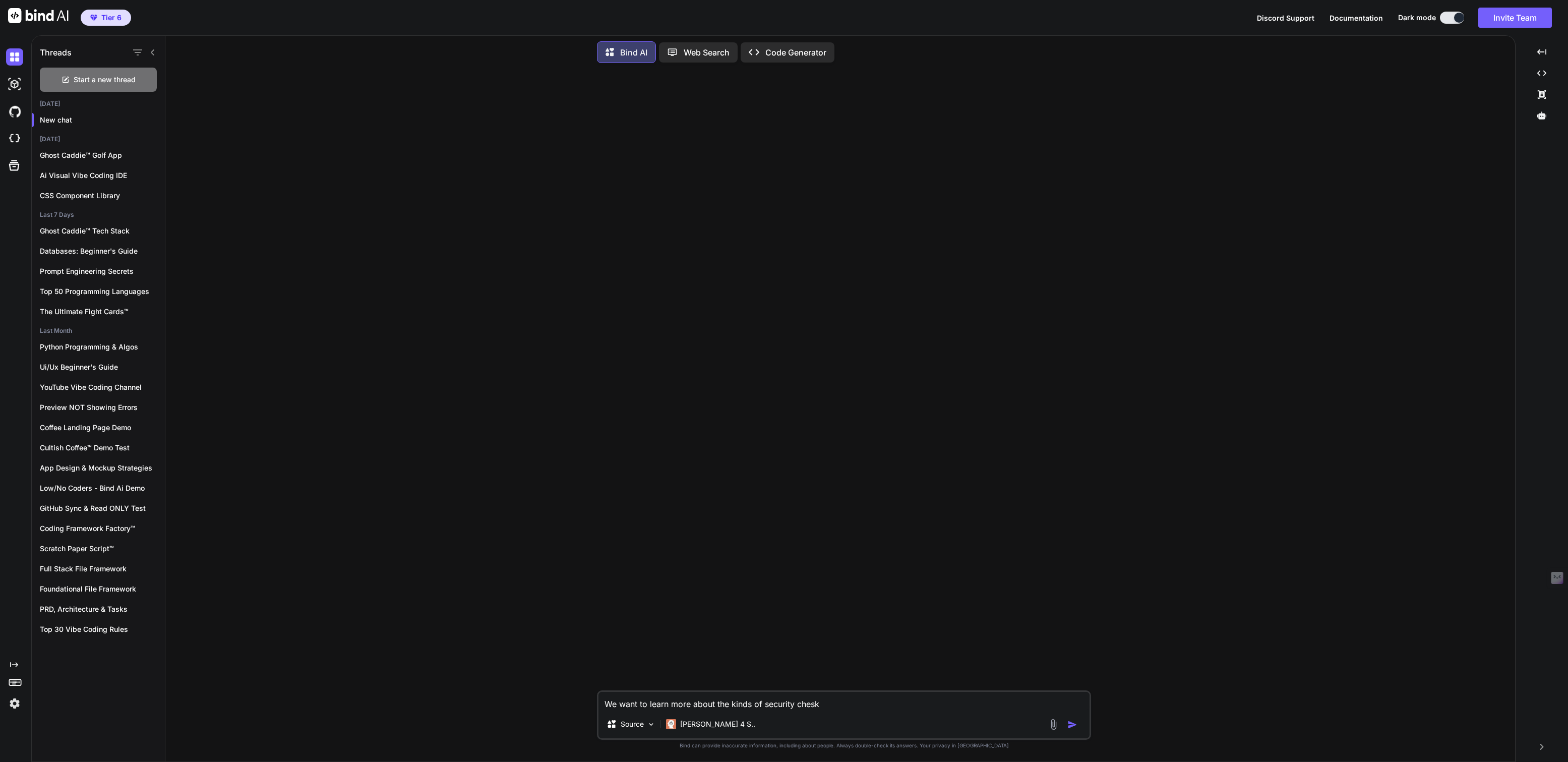
type textarea "x"
type textarea "We want to learn more about the kinds of security chesc"
type textarea "x"
type textarea "We want to learn more about the kinds of security ches"
type textarea "x"
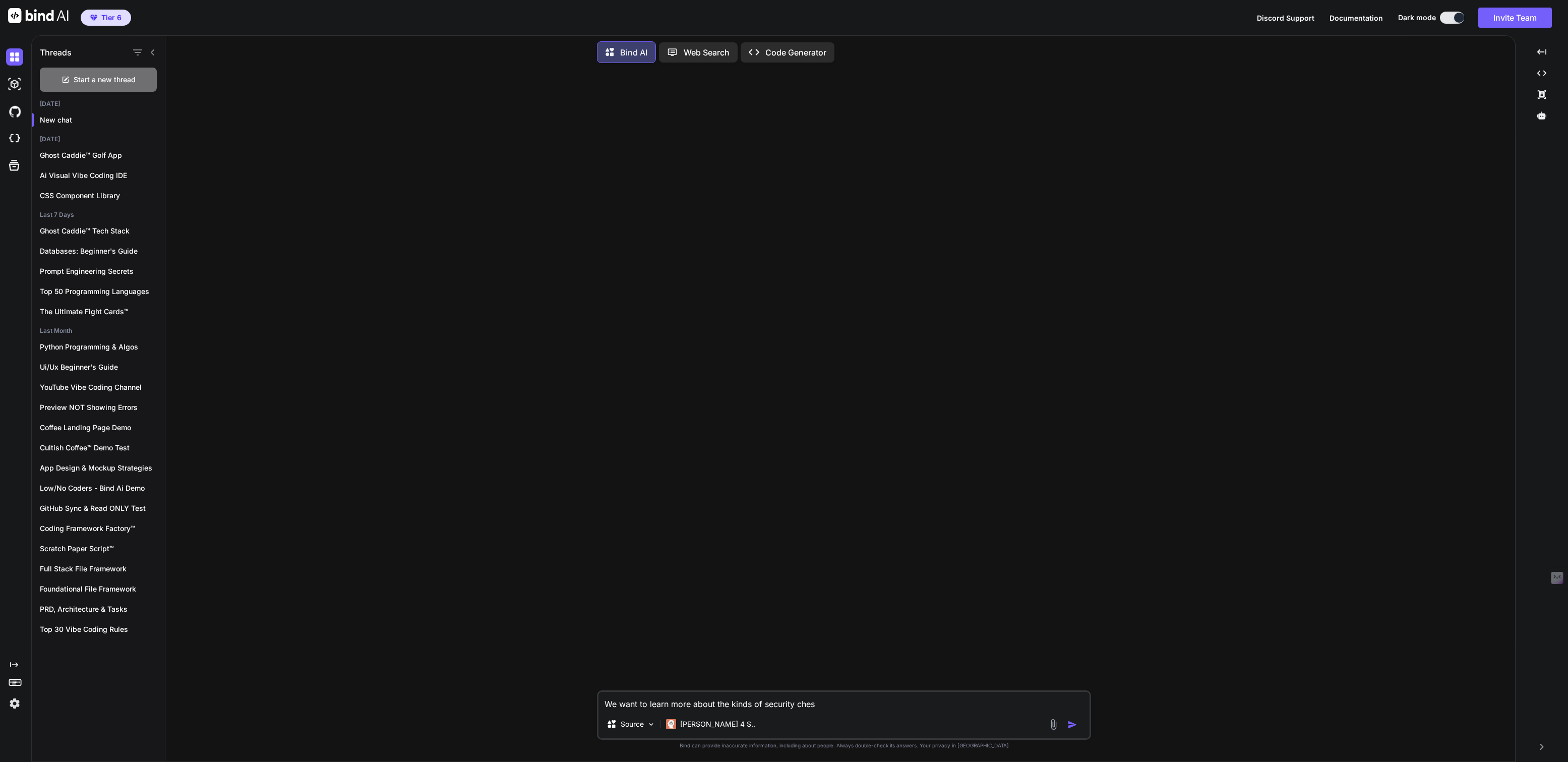
type textarea "We want to learn more about the kinds of security che"
type textarea "x"
type textarea "We want to learn more about the kinds of security chec"
type textarea "x"
type textarea "We want to learn more about the kinds of security check"
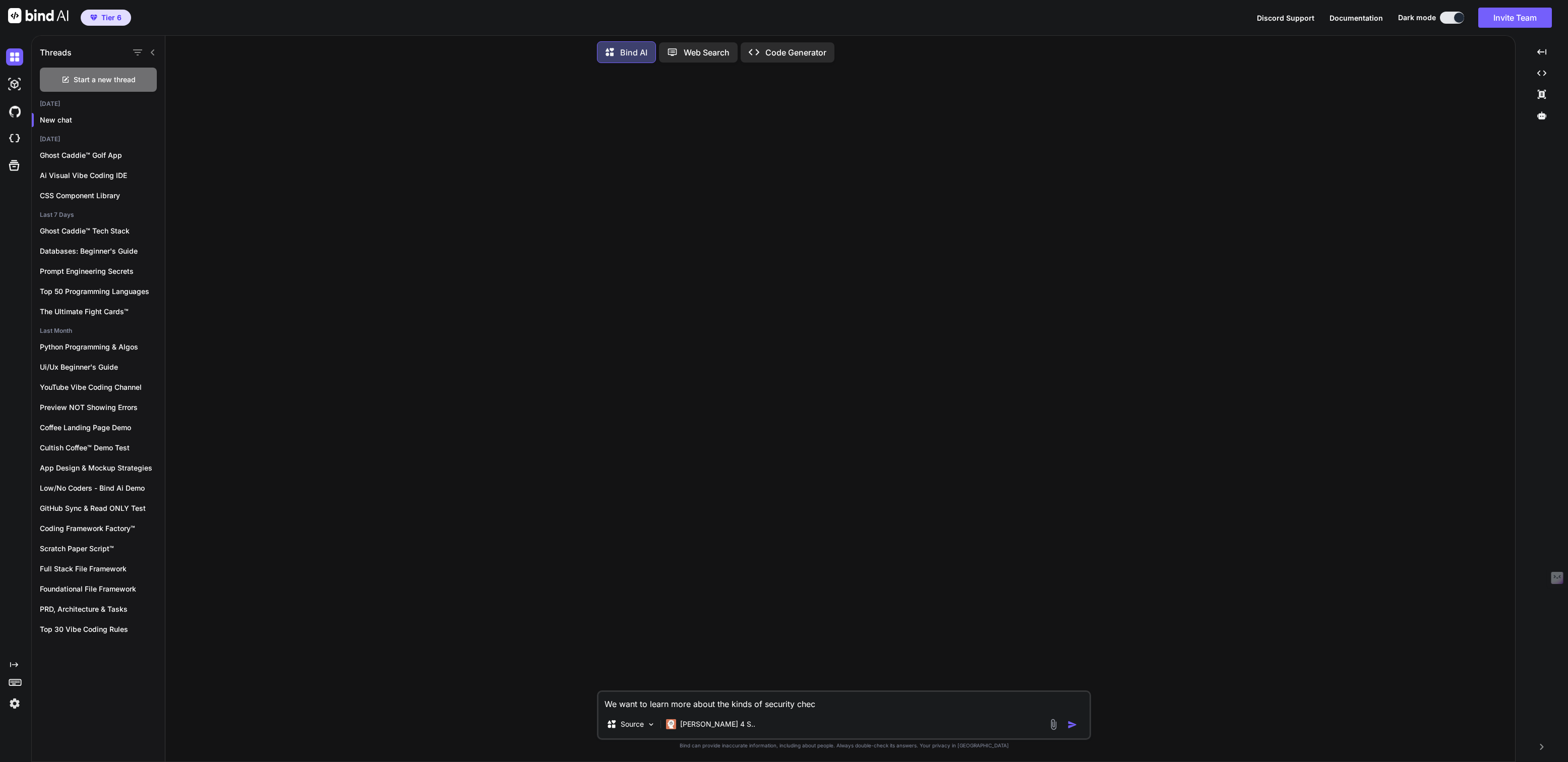
type textarea "x"
type textarea "We want to learn more about the kinds of security checks"
type textarea "x"
type textarea "We want to learn more about the kinds of security checks"
type textarea "x"
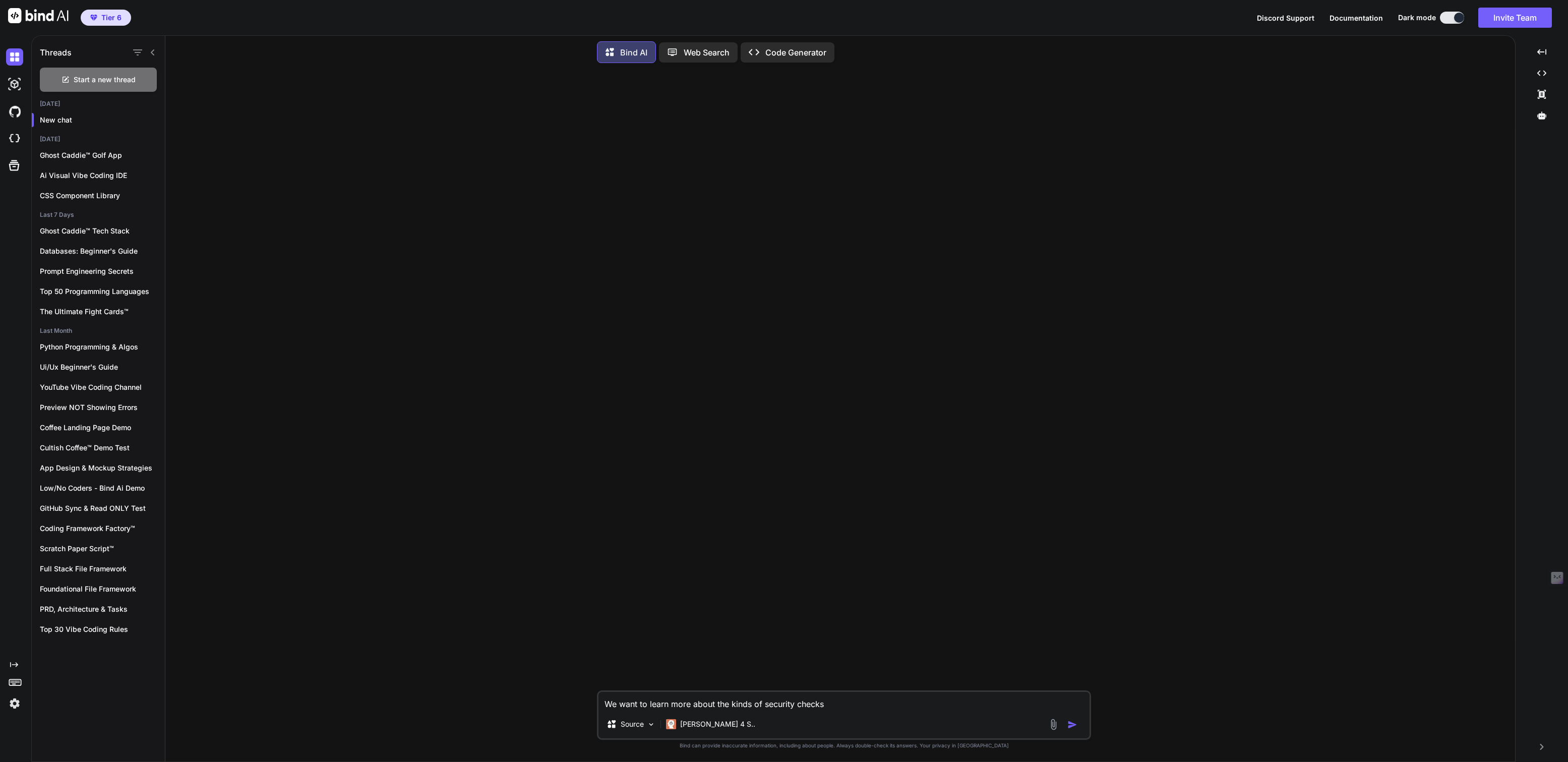
type textarea "We want to learn more about the kinds of security checks o"
type textarea "x"
type textarea "We want to learn more about the kinds of security checks or"
type textarea "x"
type textarea "We want to learn more about the kinds of security checks or"
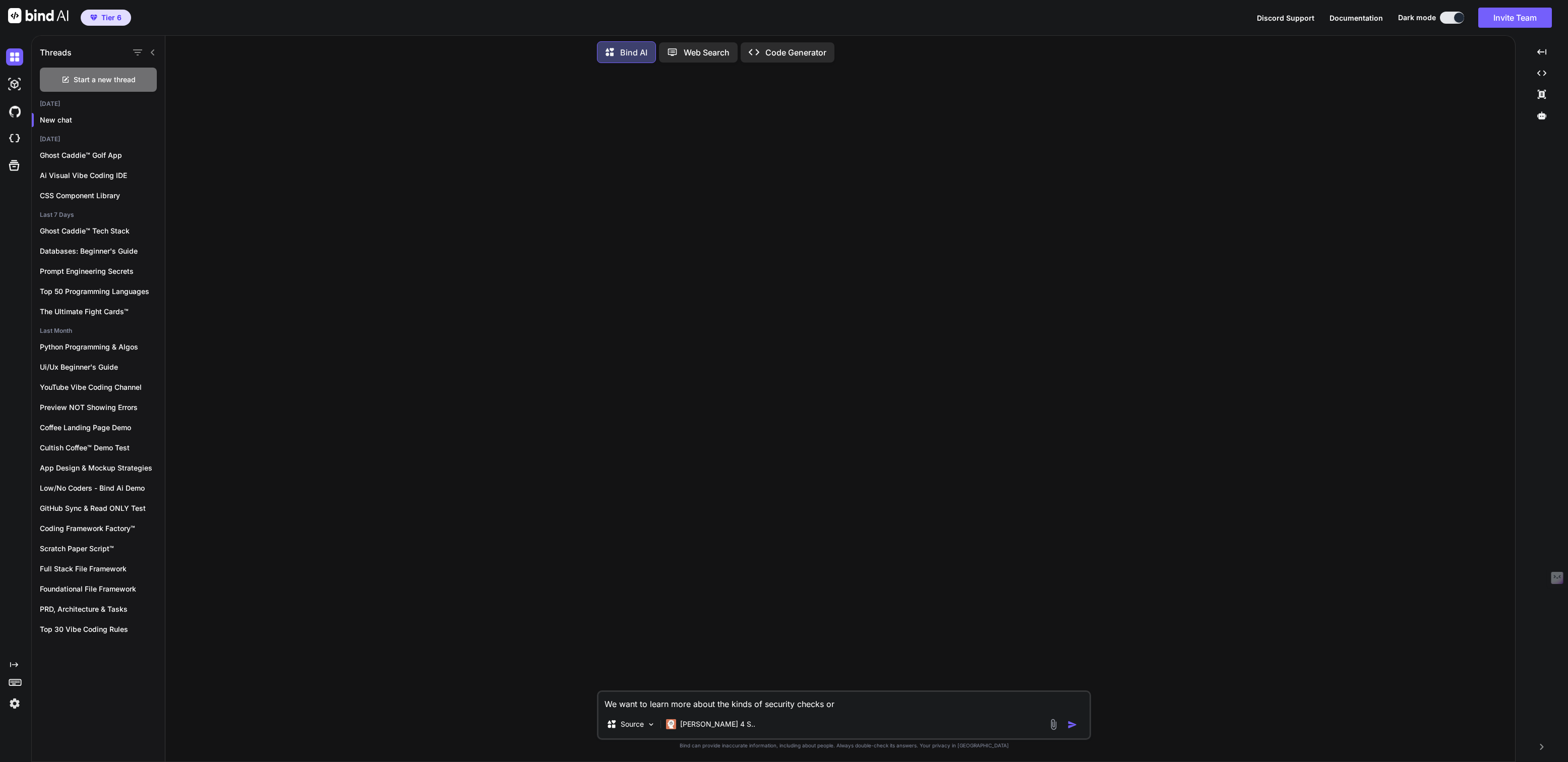
type textarea "x"
type textarea "We want to learn more about the kinds of security checks or t"
type textarea "x"
type textarea "We want to learn more about the kinds of security checks or te"
type textarea "x"
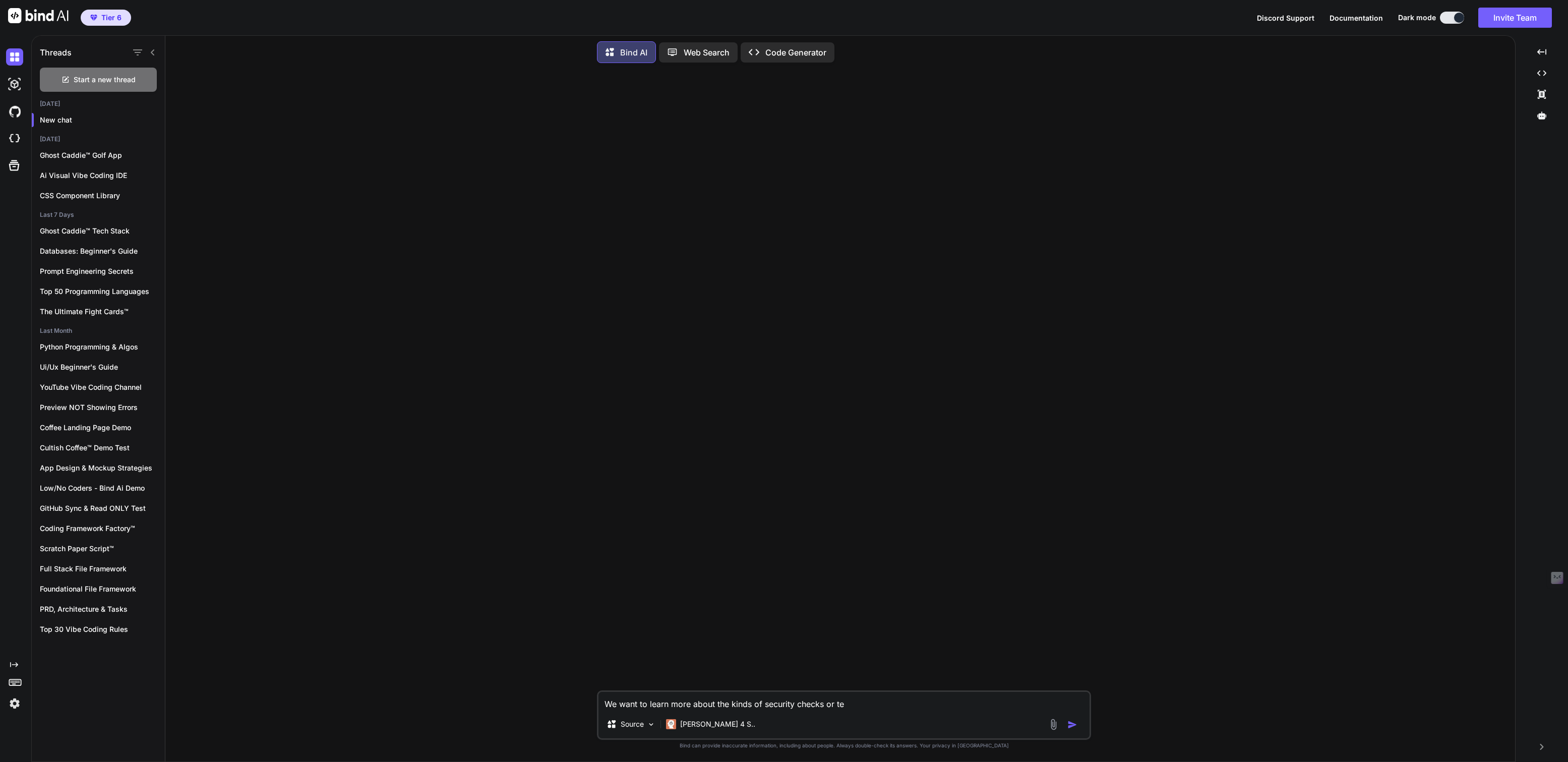
type textarea "We want to learn more about the kinds of security checks or tes"
type textarea "x"
type textarea "We want to learn more about the kinds of security checks or test"
type textarea "x"
type textarea "We want to learn more about the kinds of security checks or tests"
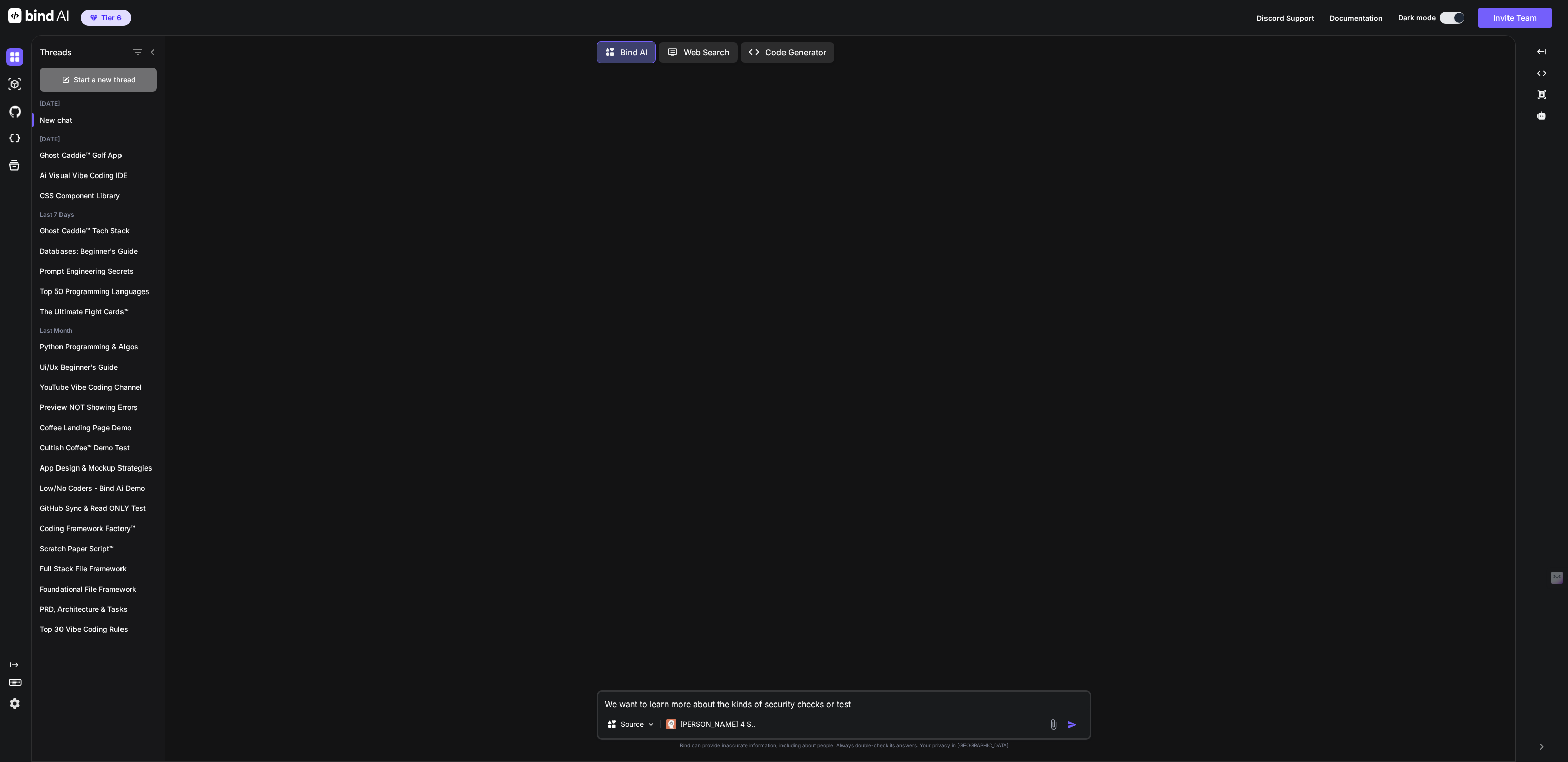
type textarea "x"
type textarea "We want to learn more about the kinds of security checks or tests"
type textarea "x"
type textarea "We want to learn more about the kinds of security checks or tests t"
type textarea "x"
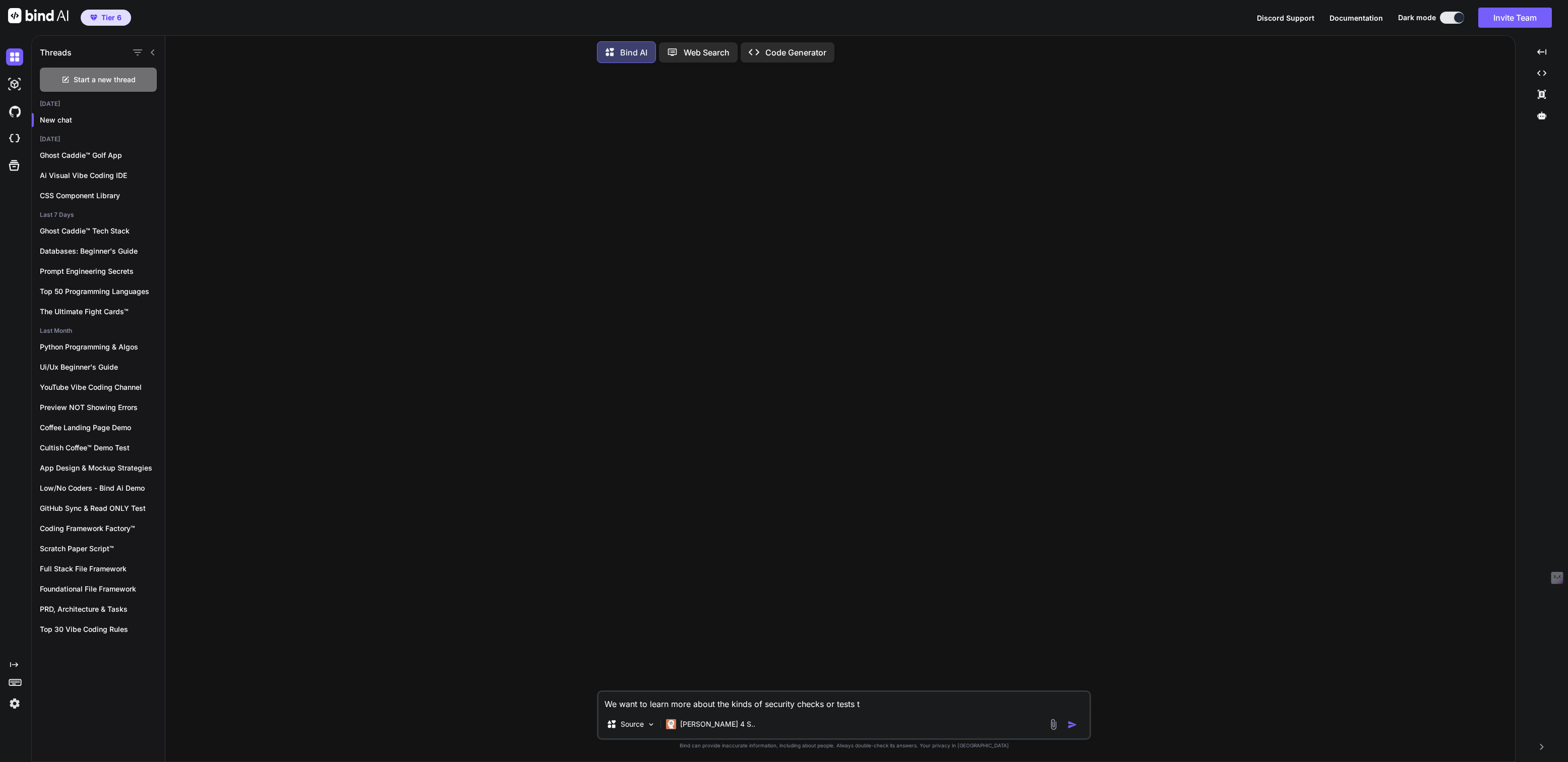
type textarea "We want to learn more about the kinds of security checks or tests th"
type textarea "x"
type textarea "We want to learn more about the kinds of security checks or tests tha"
type textarea "x"
type textarea "We want to learn more about the kinds of security checks or tests that"
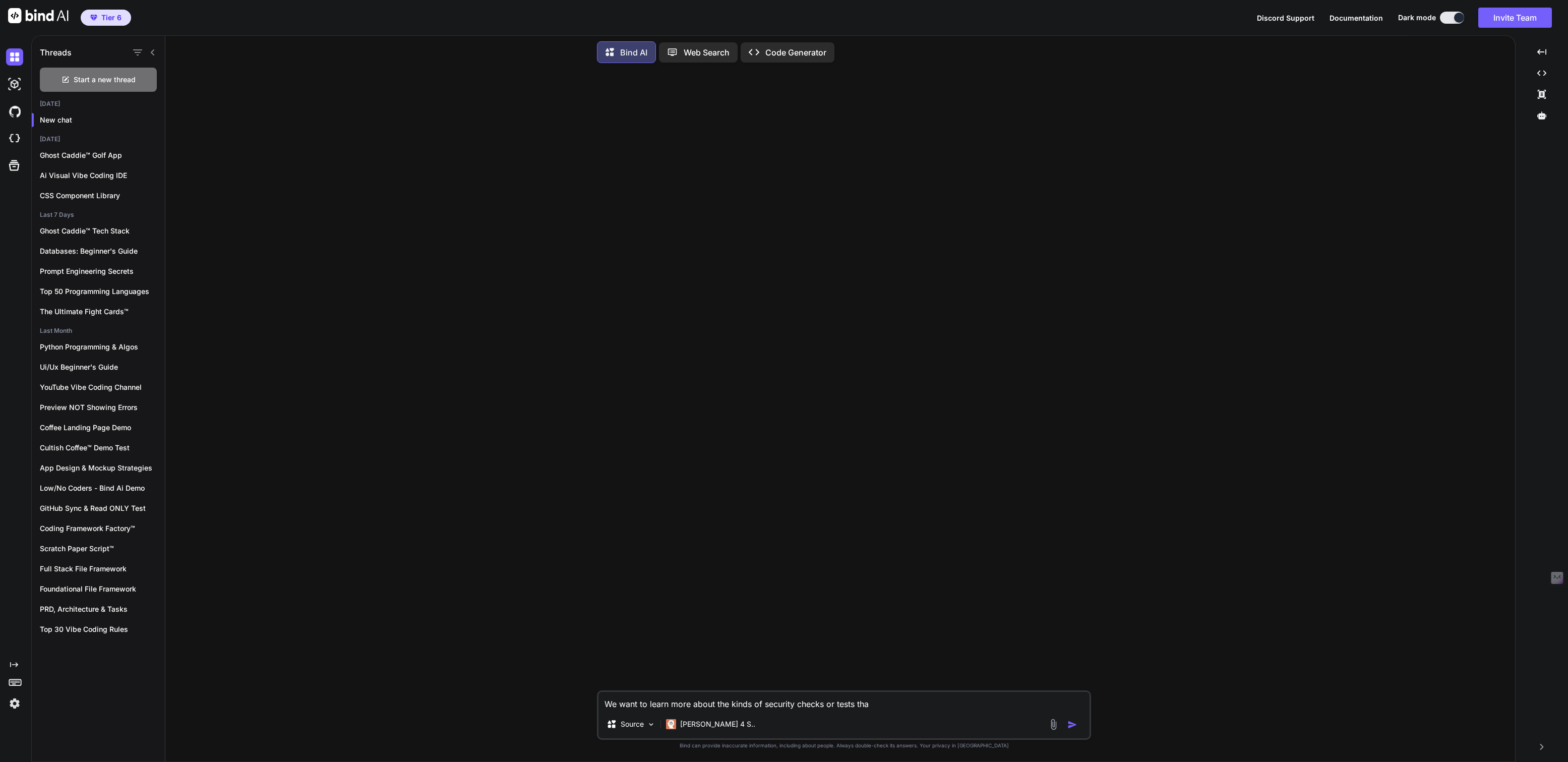
type textarea "x"
type textarea "We want to learn more about the kinds of security checks or tests that"
type textarea "x"
type textarea "We want to learn more about the kinds of security checks or tests that s"
type textarea "x"
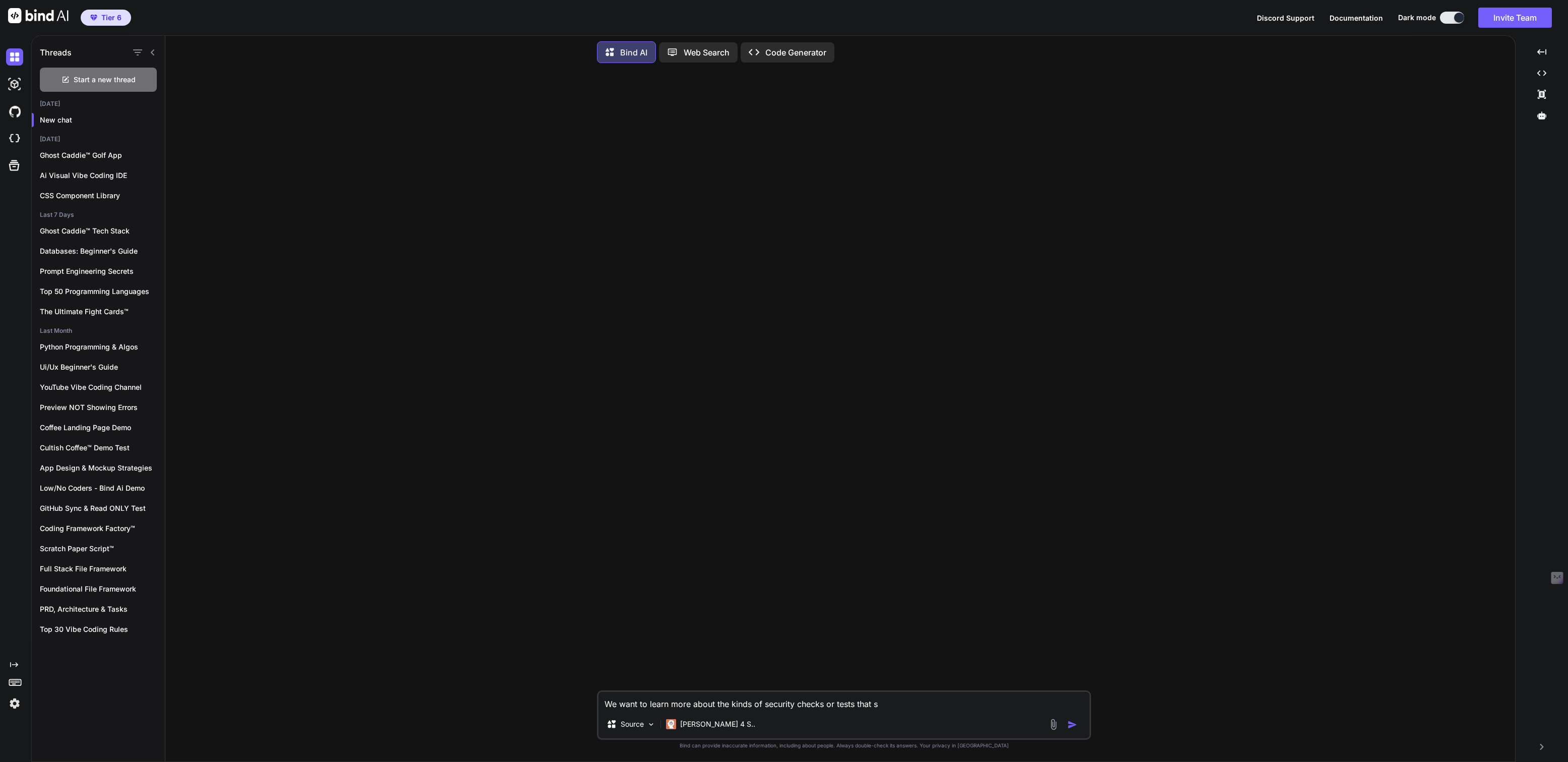
type textarea "We want to learn more about the kinds of security checks or tests that sh"
type textarea "x"
type textarea "We want to learn more about the kinds of security checks or tests that sho"
type textarea "x"
type textarea "We want to learn more about the kinds of security checks or tests that shou"
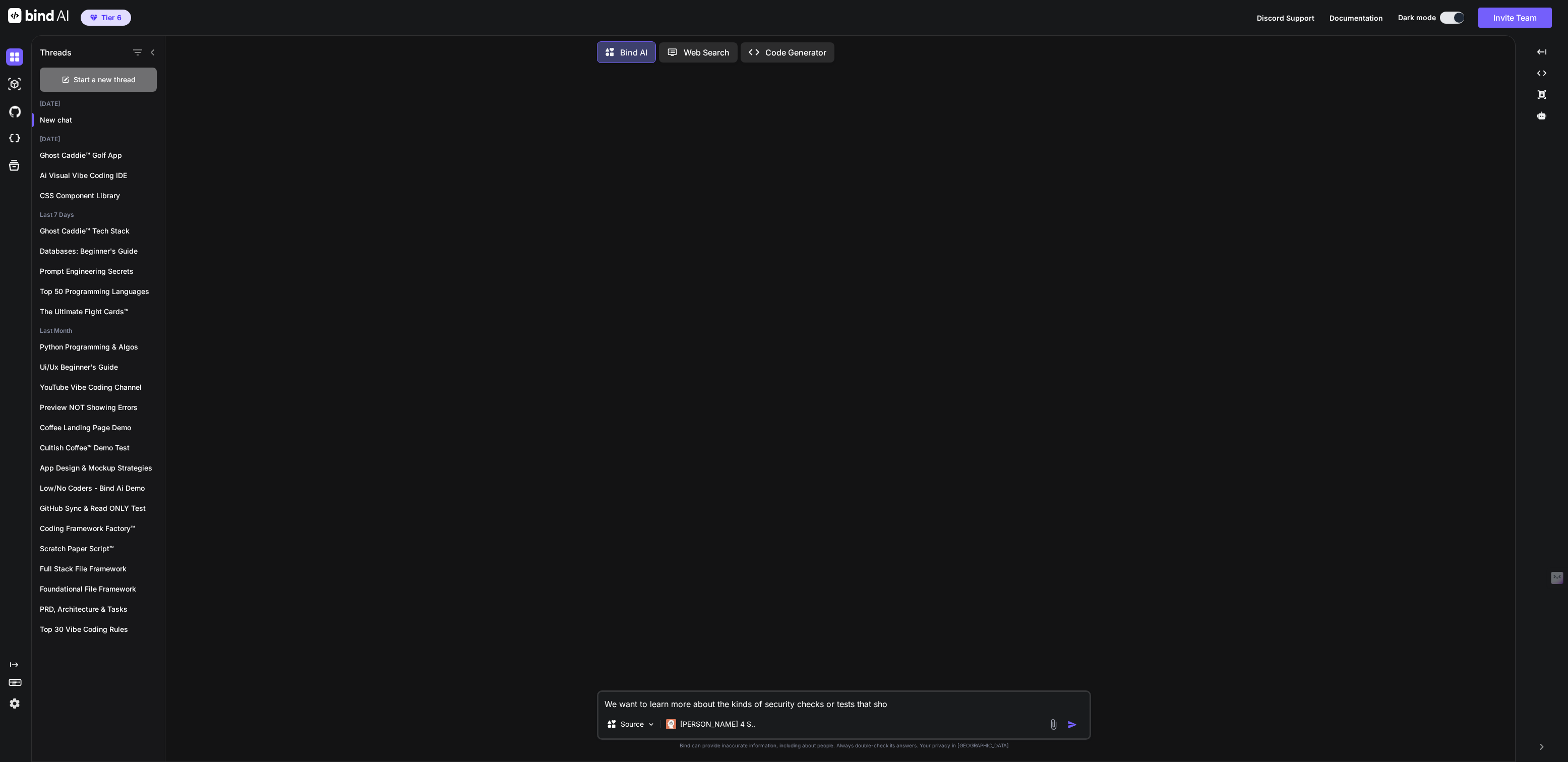
type textarea "x"
type textarea "We want to learn more about the kinds of security checks or tests that shoul"
type textarea "x"
type textarea "We want to learn more about the kinds of security checks or tests that should"
type textarea "x"
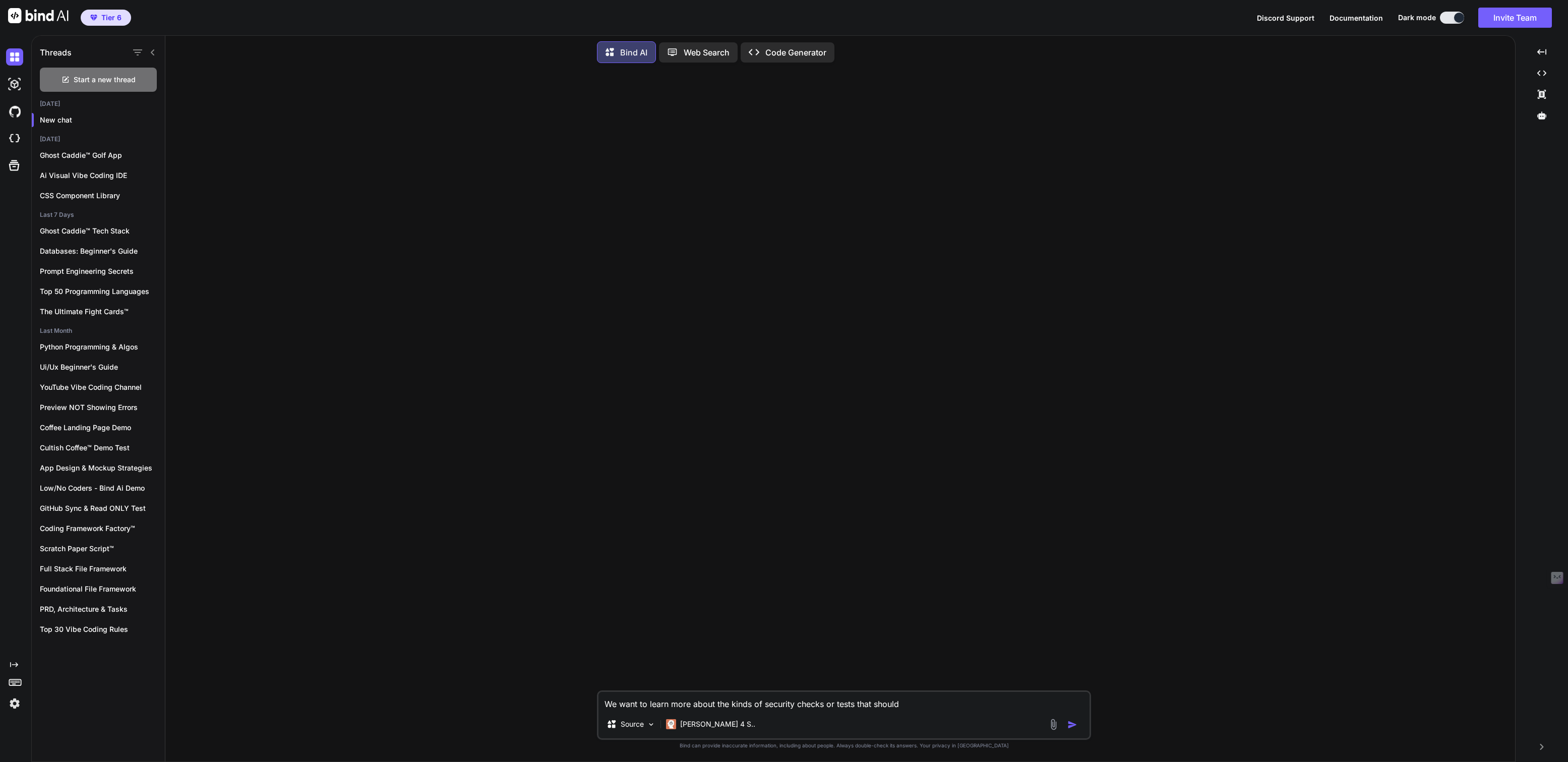
type textarea "We want to learn more about the kinds of security checks or tests that should"
type textarea "x"
type textarea "We want to learn more about the kinds of security checks or tests that should b"
type textarea "x"
type textarea "We want to learn more about the kinds of security checks or tests that should be"
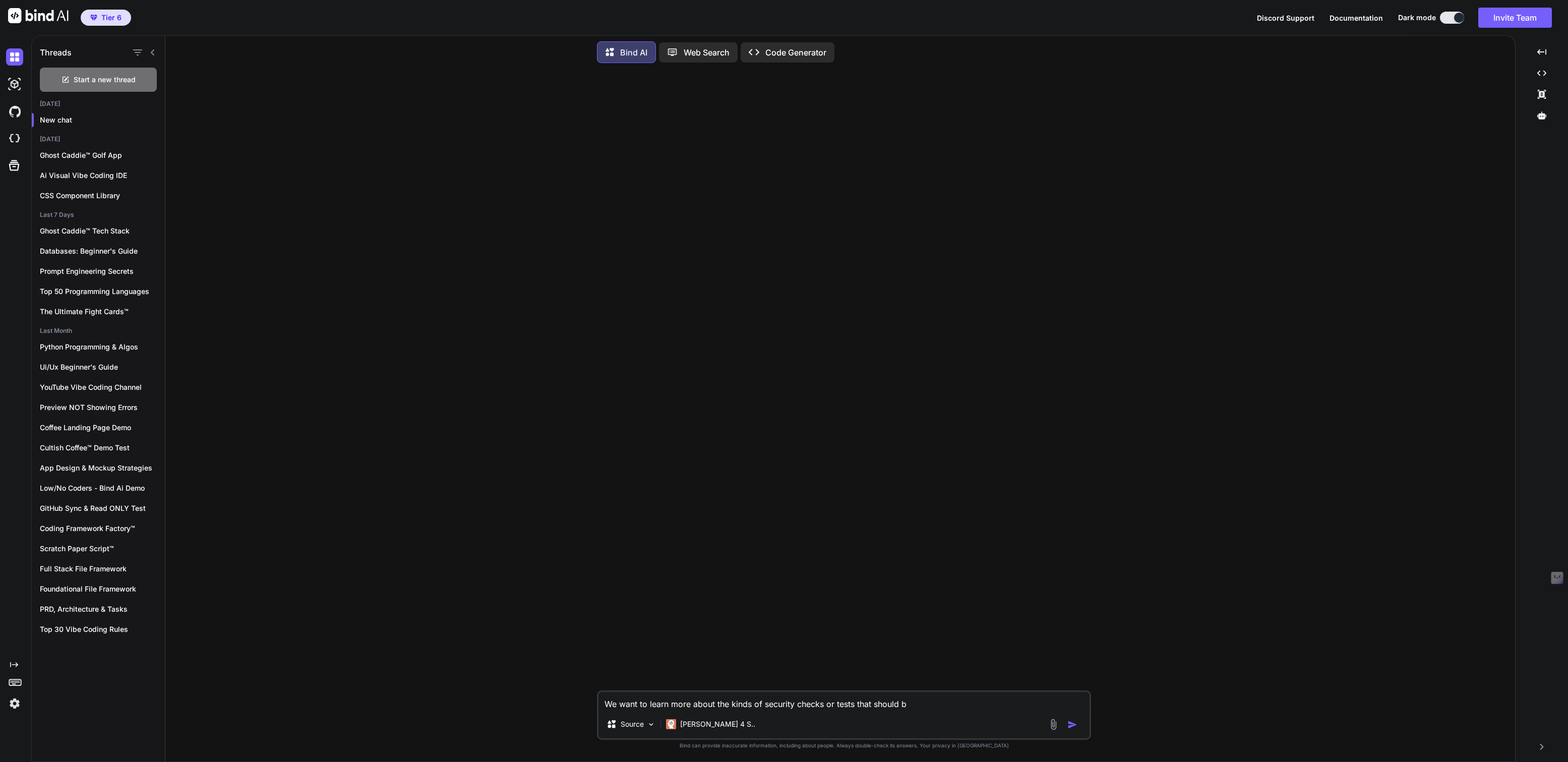
type textarea "x"
type textarea "We want to learn more about the kinds of security checks or tests that should be"
type textarea "x"
type textarea "We want to learn more about the kinds of security checks or tests that should b…"
type textarea "x"
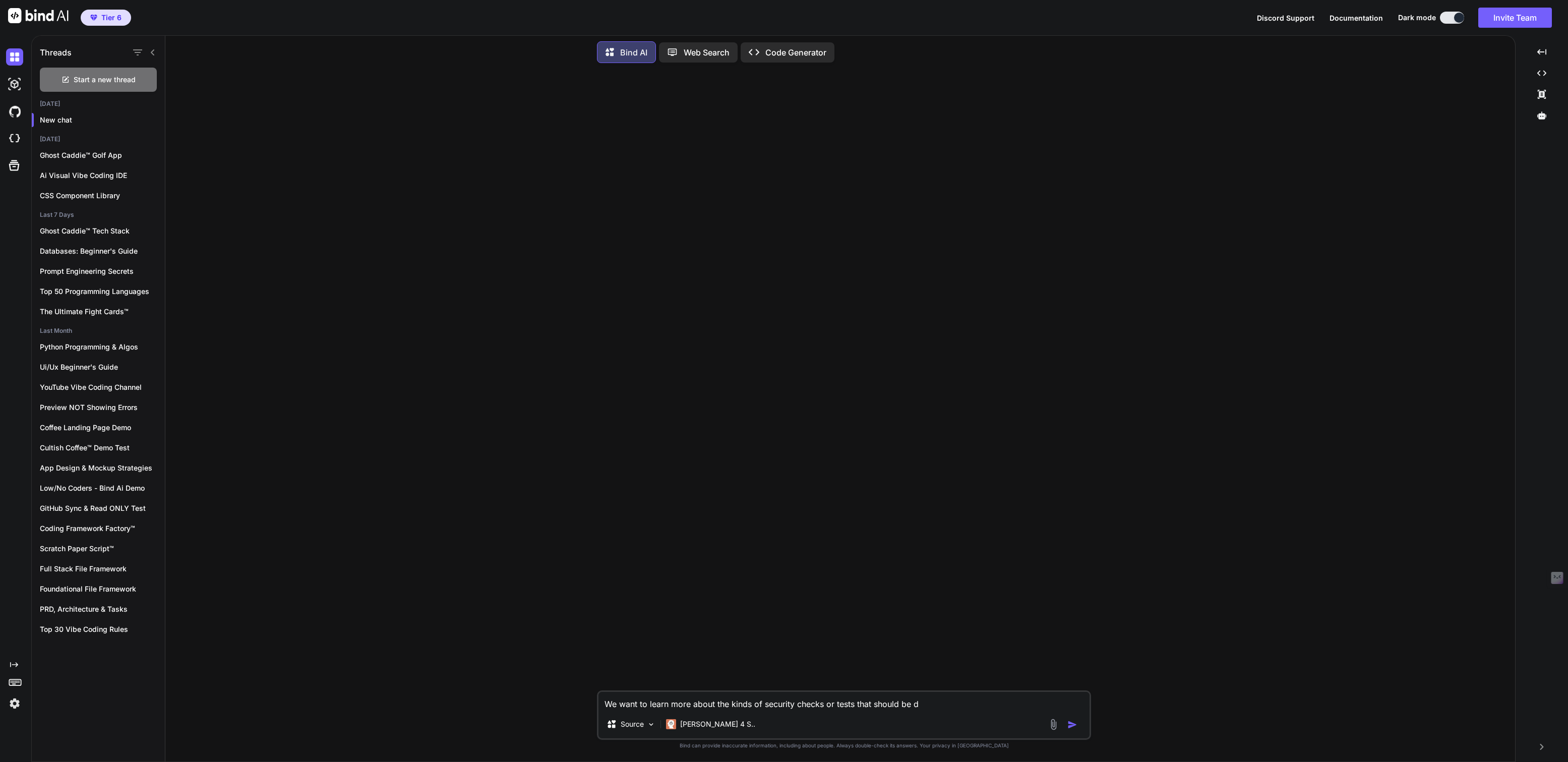
type textarea "We want to learn more about the kinds of security checks or tests that should b…"
type textarea "x"
type textarea "We want to learn more about the kinds of security checks or tests that should b…"
type textarea "x"
type textarea "We want to learn more about the kinds of security checks or tests that should b…"
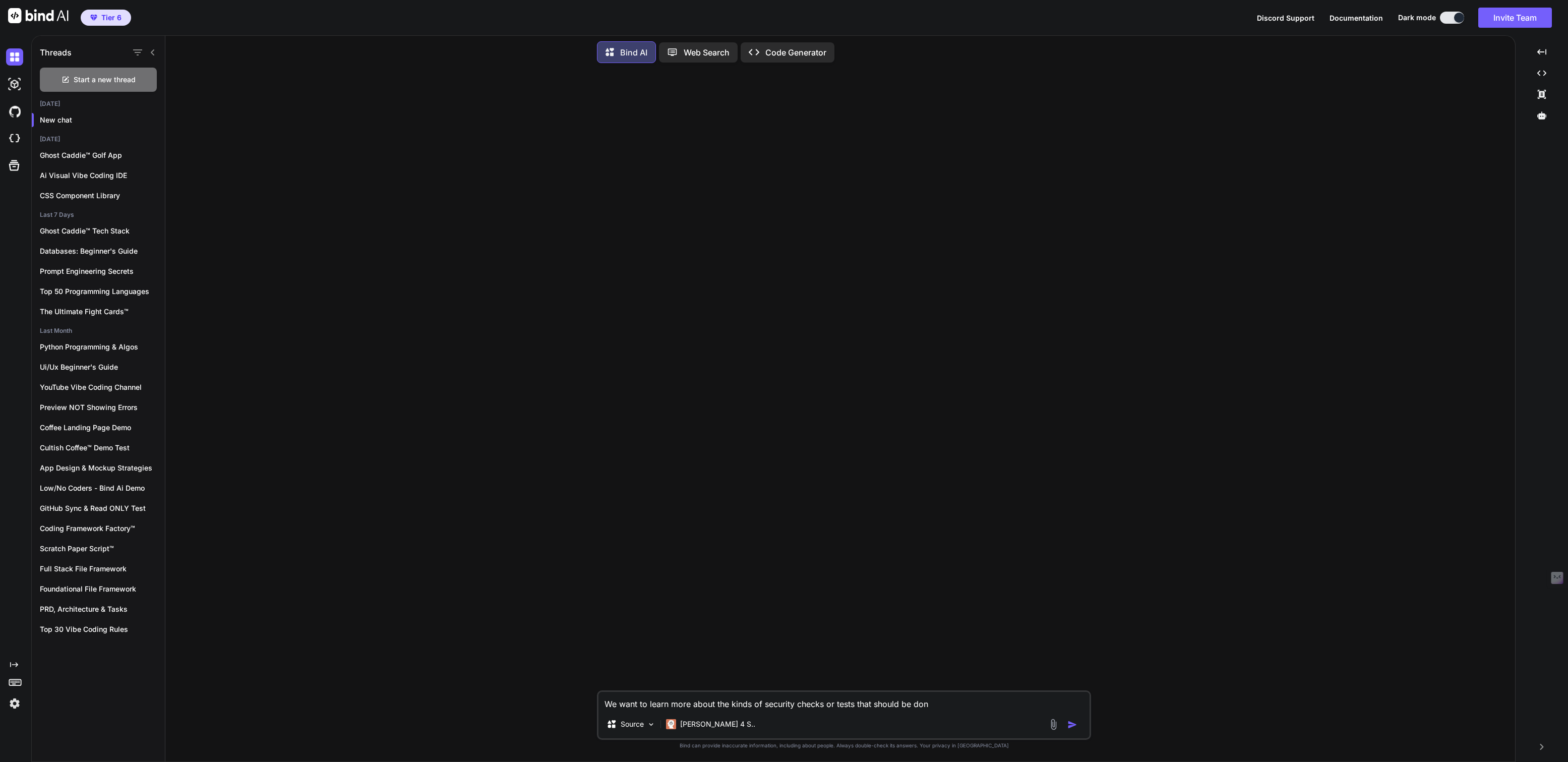
type textarea "x"
type textarea "We want to learn more about the kinds of security checks or tests that should b…"
type textarea "x"
type textarea "We want to learn more about the kinds of security checks or tests that should b…"
type textarea "x"
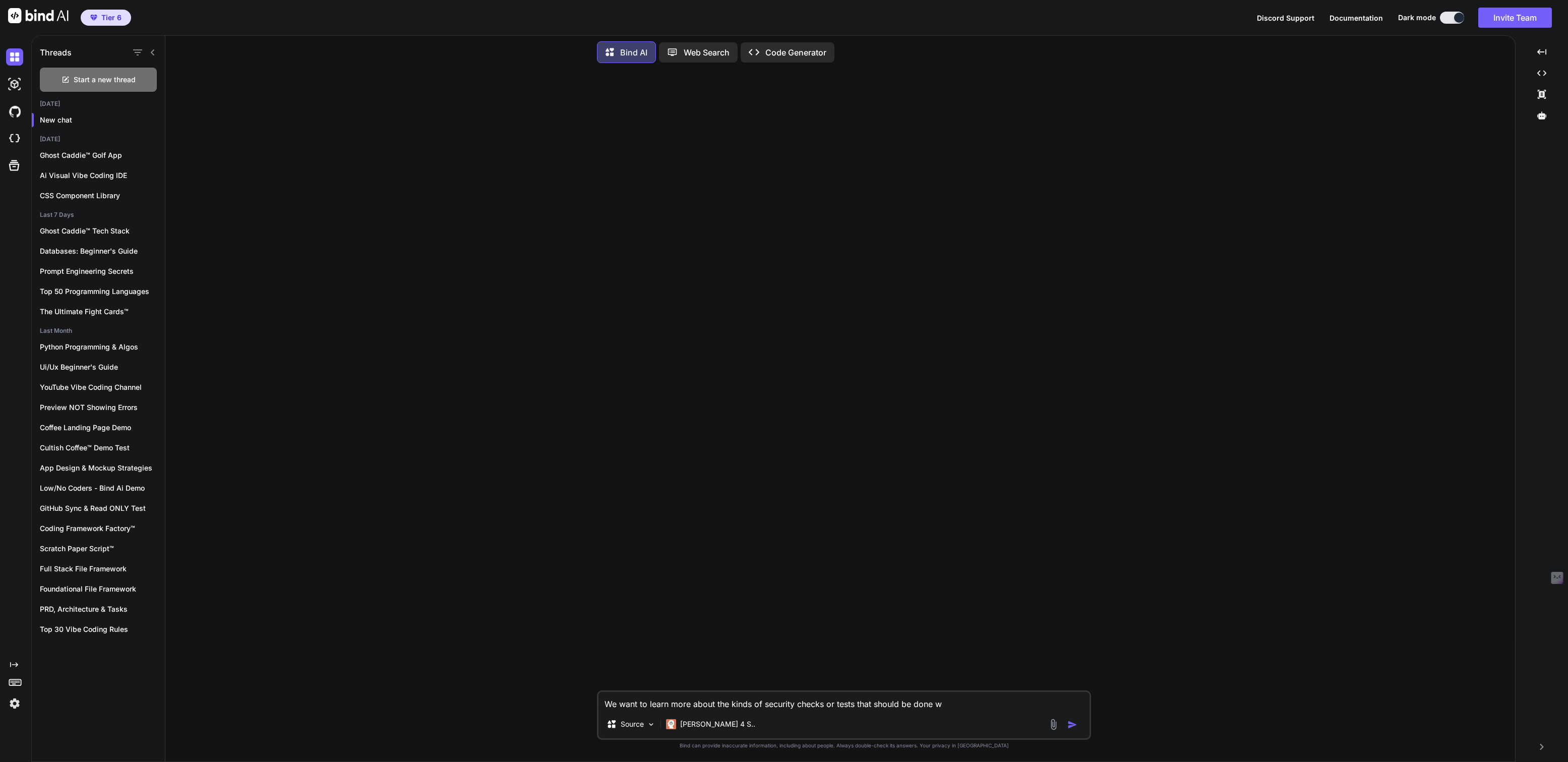
type textarea "We want to learn more about the kinds of security checks or tests that should b…"
type textarea "x"
type textarea "We want to learn more about the kinds of security checks or tests that should b…"
type textarea "x"
type textarea "We want to learn more about the kinds of security checks or tests that should b…"
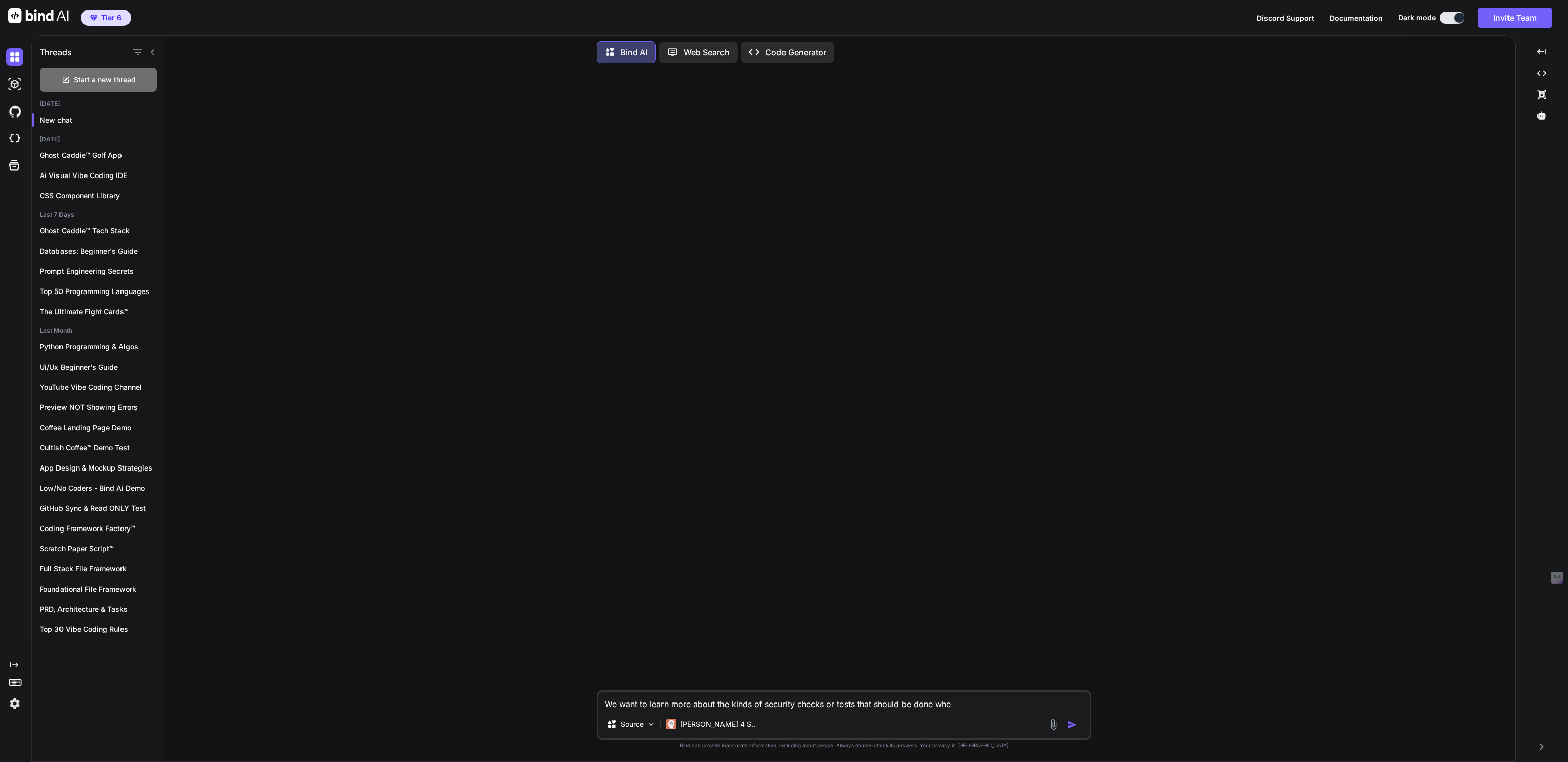
type textarea "x"
type textarea "We want to learn more about the kinds of security checks or tests that should b…"
type textarea "x"
type textarea "We want to learn more about the kinds of security checks or tests that should b…"
type textarea "x"
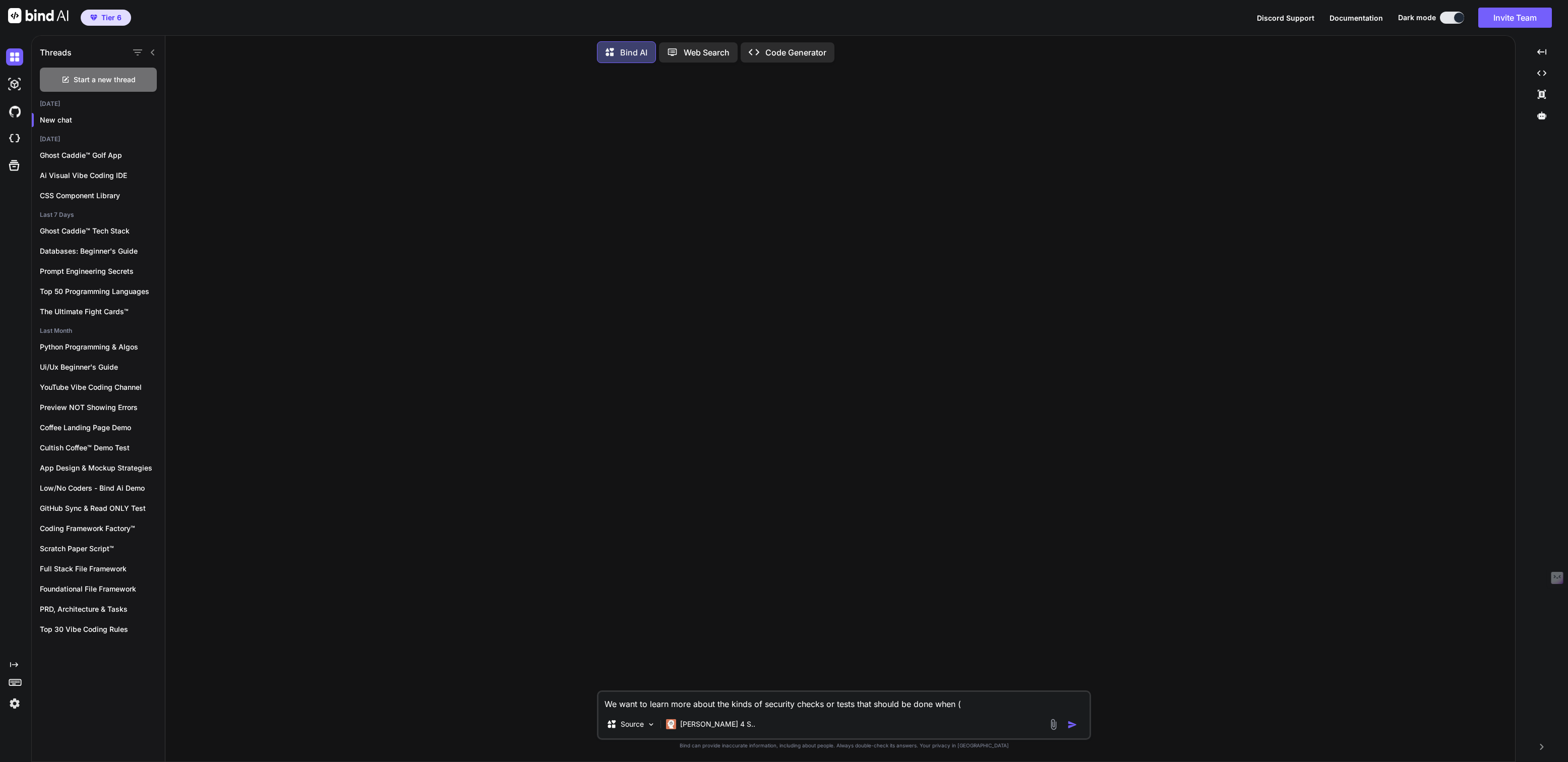
type textarea "We want to learn more about the kinds of security checks or tests that should b…"
type textarea "x"
type textarea "We want to learn more about the kinds of security checks or tests that should b…"
type textarea "x"
type textarea "We want to learn more about the kinds of security checks or tests that should b…"
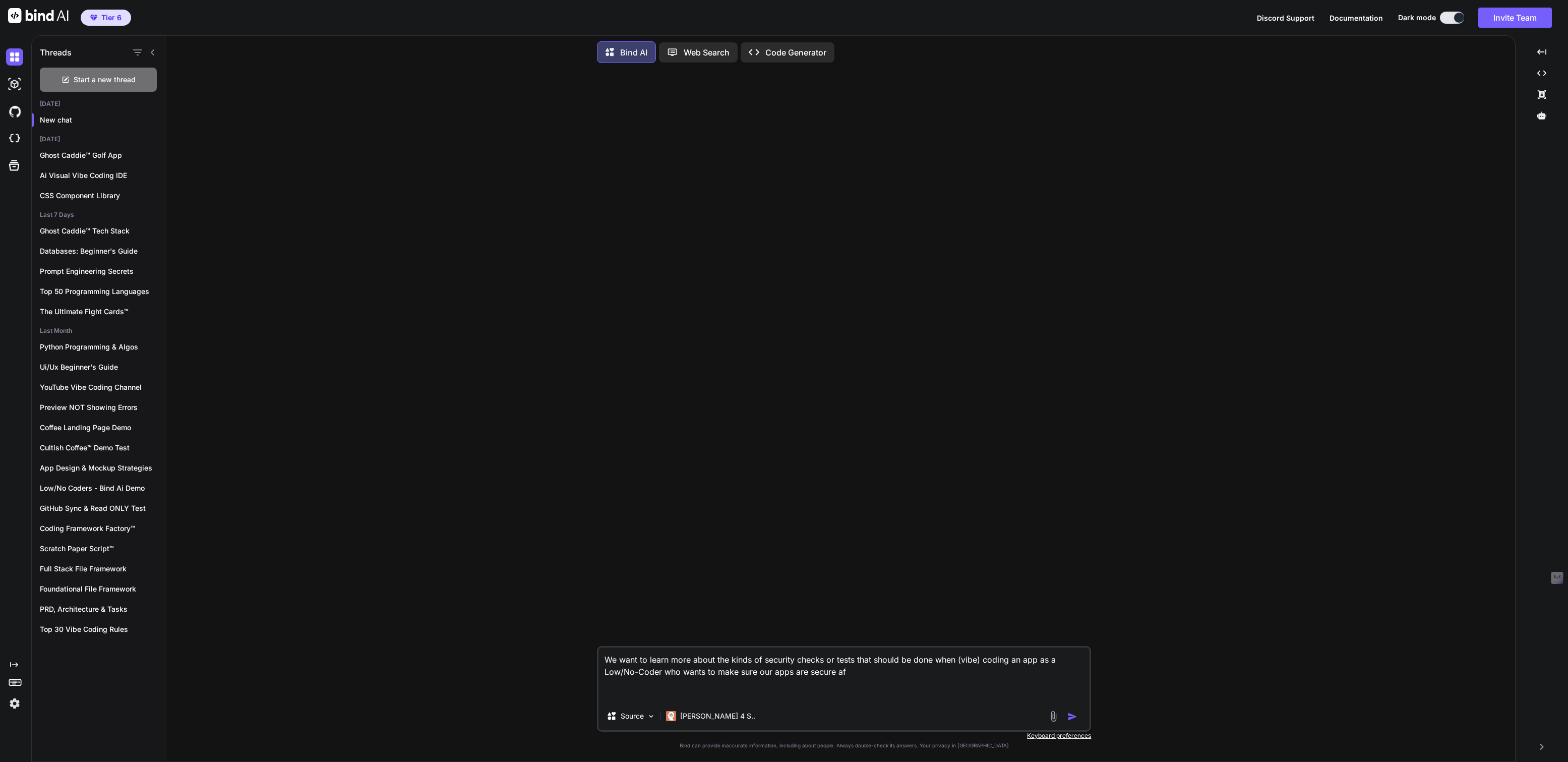
paste textarea "Depends on the use case and app type? - Sql injection checks - Char encoding ch…"
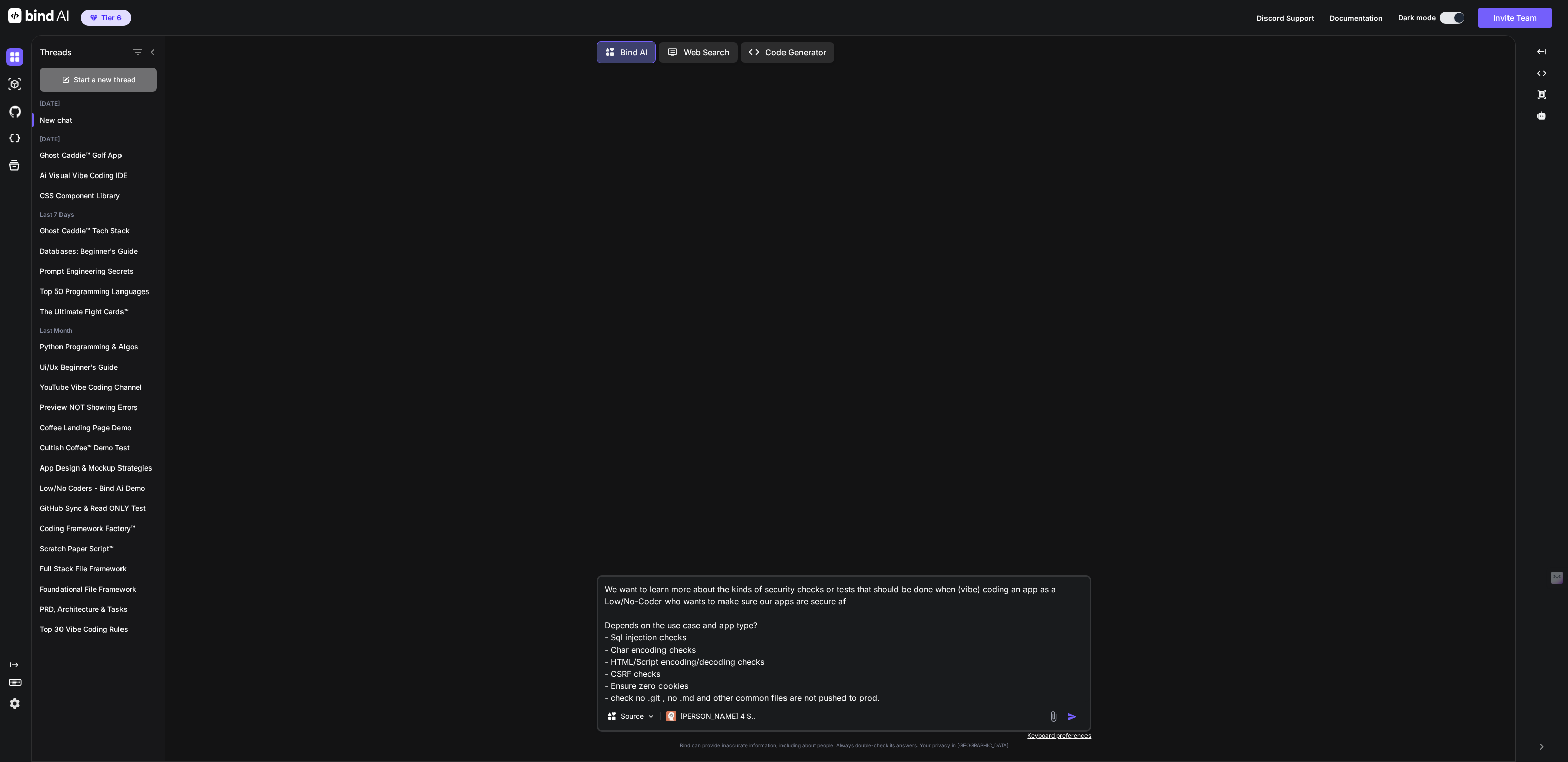
click at [863, 603] on textarea "We want to learn more about the kinds of security checks or tests that should b…" at bounding box center [844, 639] width 491 height 125
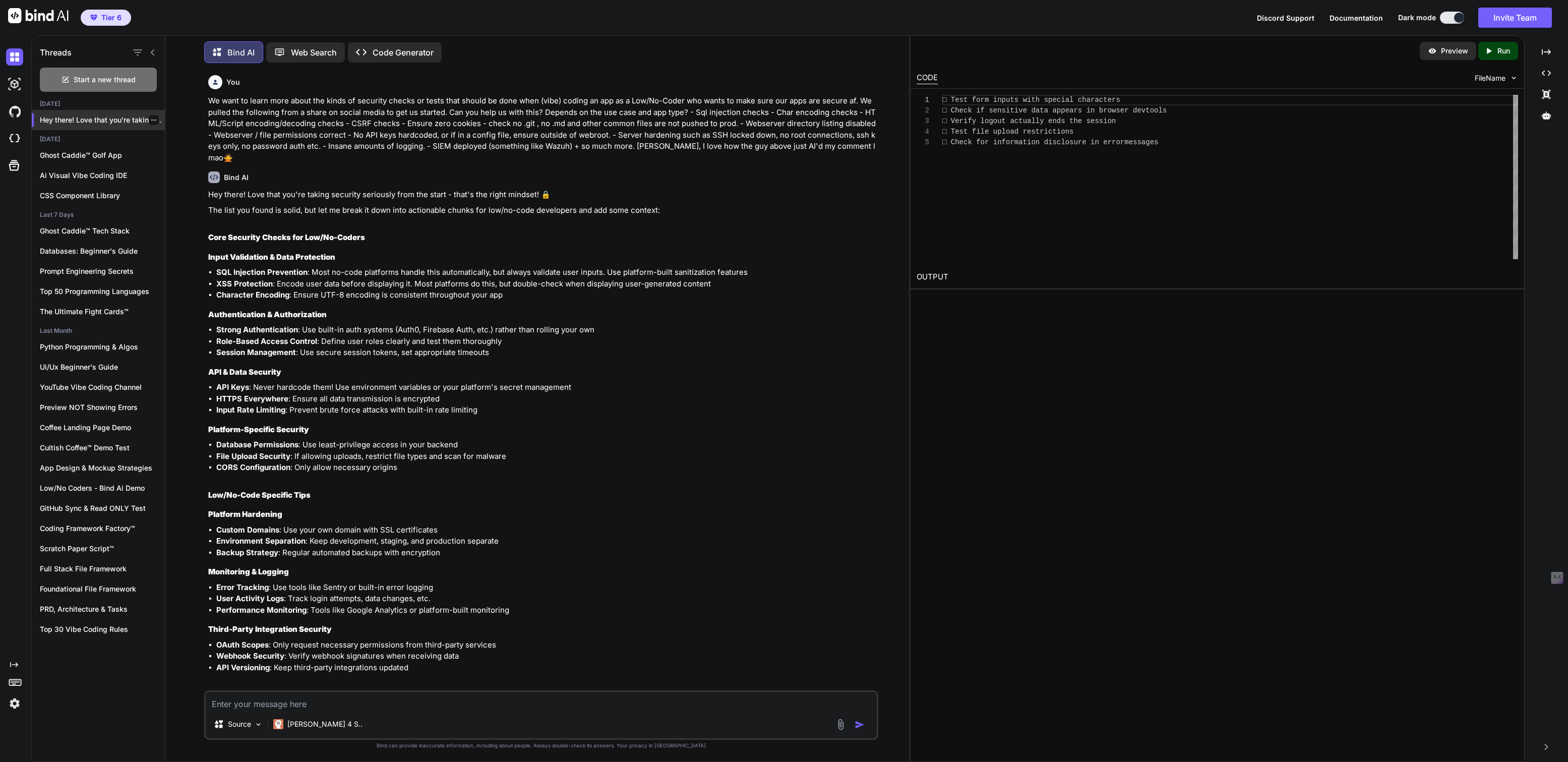
click at [151, 117] on icon "button" at bounding box center [154, 120] width 6 height 6
click at [182, 137] on span "Rename and Save" at bounding box center [196, 137] width 60 height 10
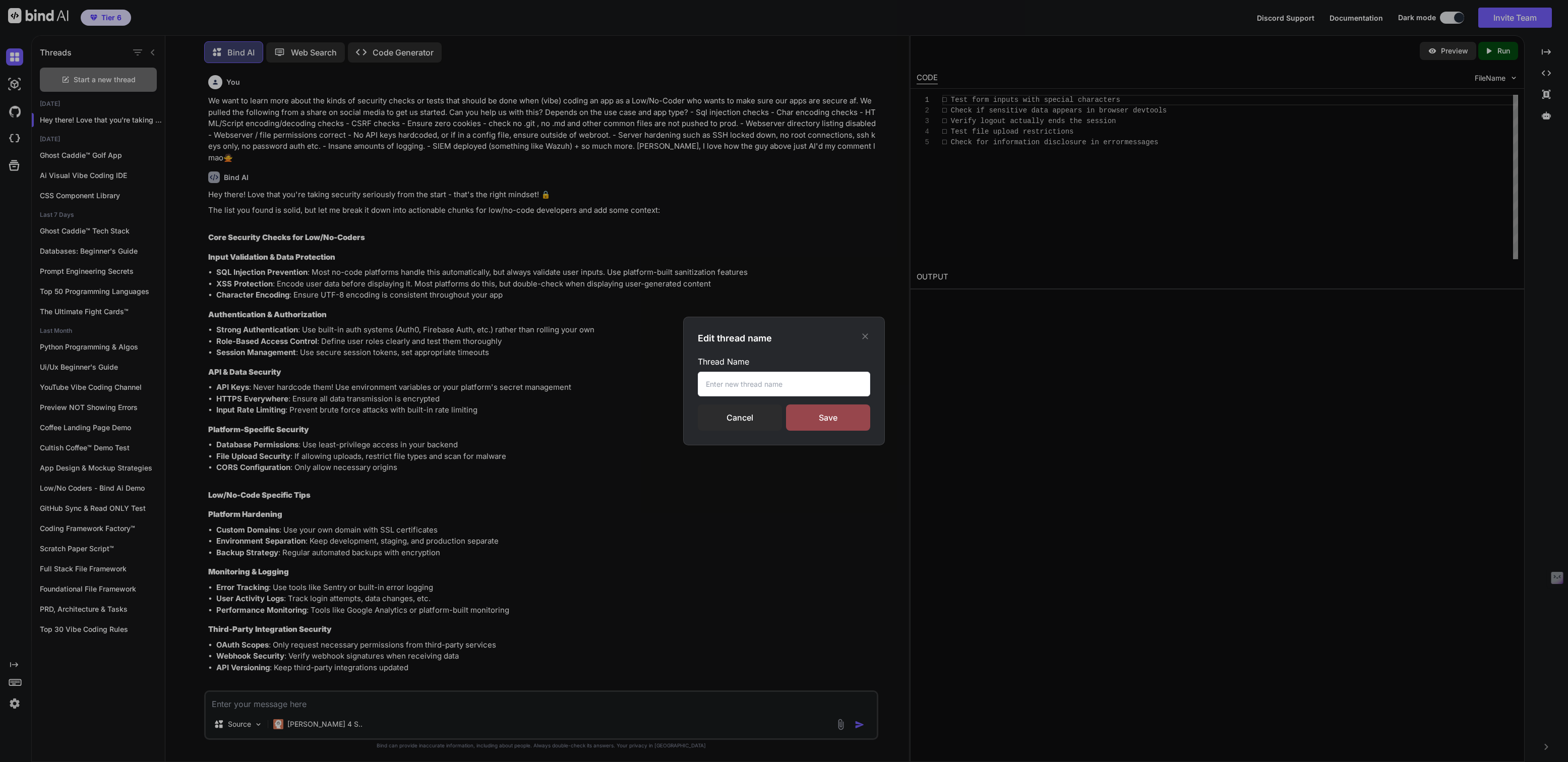
click at [733, 371] on div "Thread Name Cancel Save" at bounding box center [784, 394] width 172 height 75
click at [731, 384] on input "text" at bounding box center [784, 385] width 172 height 25
click at [819, 416] on div "Save" at bounding box center [828, 417] width 84 height 26
